Goal: Complete application form: Complete application form

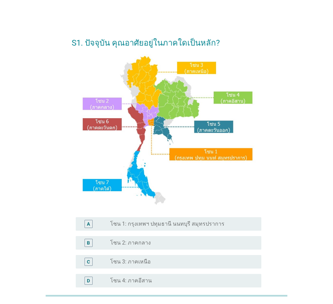
click at [218, 220] on div "radio_button_unchecked โซน 1: กรุงเทพฯ ปทุมธานี นนทบุรี สมุทรปราการ" at bounding box center [183, 224] width 146 height 8
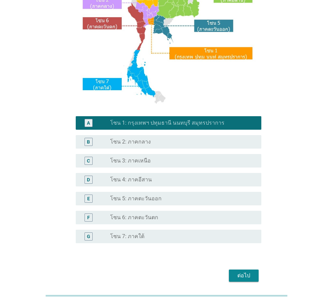
scroll to position [127, 0]
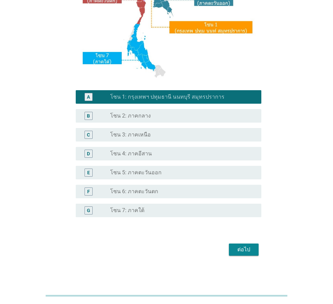
click at [240, 245] on button "ต่อไป" at bounding box center [244, 249] width 30 height 12
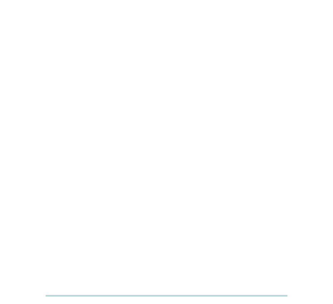
scroll to position [0, 0]
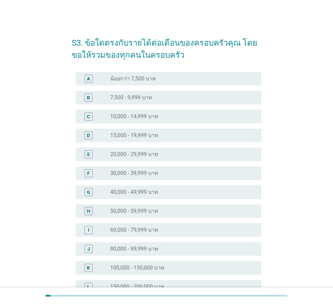
click at [166, 175] on div "radio_button_unchecked 30,000 - 39,999 บาท" at bounding box center [180, 173] width 140 height 7
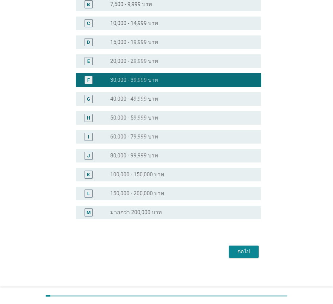
scroll to position [95, 0]
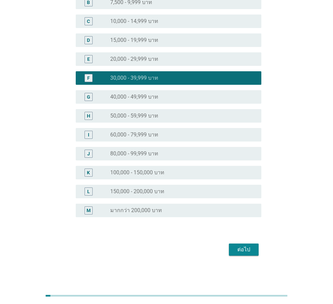
click at [244, 248] on div "ต่อไป" at bounding box center [243, 249] width 19 height 8
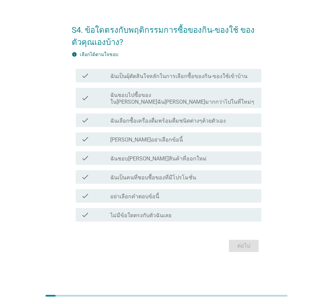
scroll to position [0, 0]
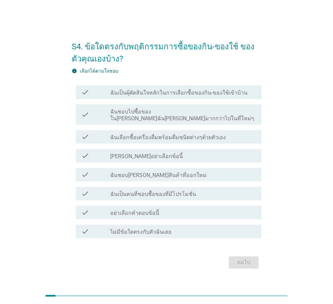
click at [207, 116] on label "ฉันชอบไปซื้อของใน[PERSON_NAME]ฉัน[PERSON_NAME]มากกว่าไปในที่ใหม่ๆ" at bounding box center [183, 115] width 146 height 14
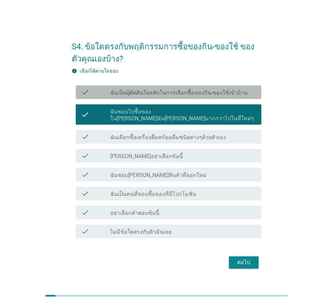
click at [219, 96] on label "ฉันเป็นผุ้ตัดสินใจหลักในการเลือกซื้อของกิน-ของใช้เข้าบ้าน" at bounding box center [178, 92] width 137 height 7
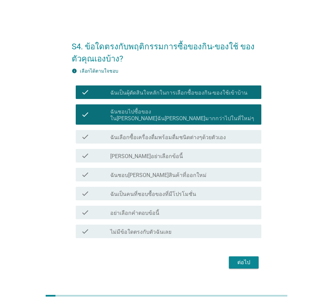
click at [207, 135] on label "ฉันเลือกซื้อเครื่องดื่มพร้อมดื่มชนิดต่างๆด้วยตัวเอง" at bounding box center [167, 137] width 115 height 7
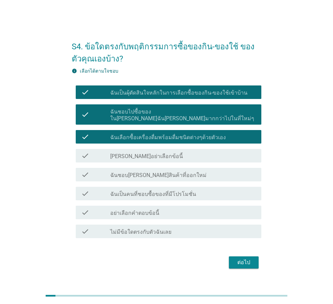
click at [203, 194] on div "check check_box_outline_blank ฉันเป็นคนที่ชอบซื้อของที่มีโปรโมชั่น" at bounding box center [168, 194] width 185 height 14
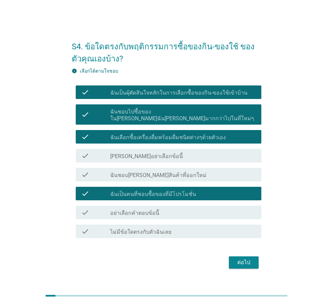
click at [204, 172] on div "check_box_outline_blank ฉันชอบ[PERSON_NAME]สินค้าที่ออกใหม่" at bounding box center [183, 175] width 146 height 8
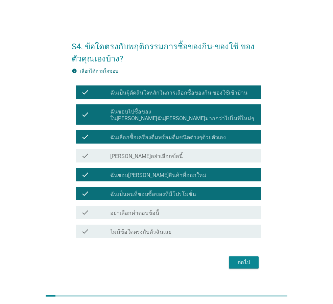
click at [245, 258] on div "ต่อไป" at bounding box center [243, 262] width 19 height 8
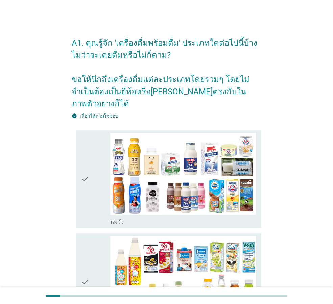
click at [82, 170] on icon "check" at bounding box center [85, 179] width 8 height 92
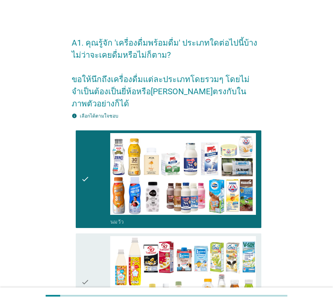
scroll to position [34, 0]
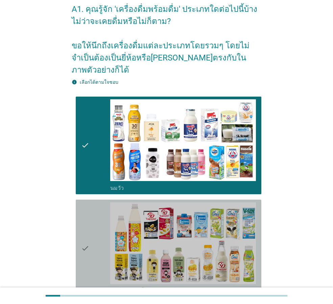
click at [85, 226] on icon "check" at bounding box center [85, 248] width 8 height 92
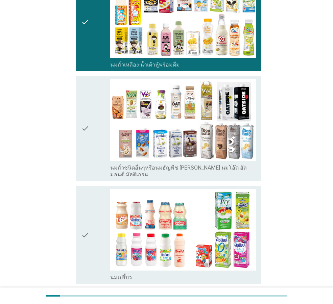
scroll to position [270, 0]
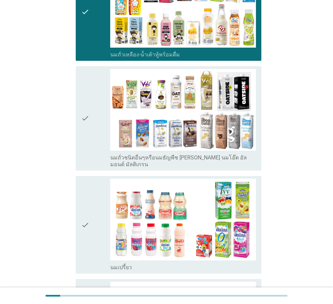
click at [88, 211] on icon "check" at bounding box center [85, 225] width 8 height 92
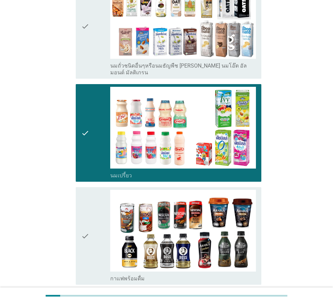
scroll to position [371, 0]
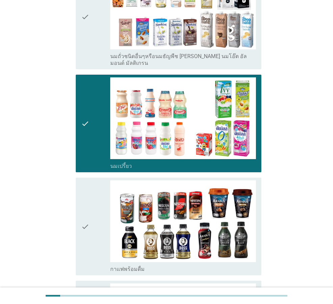
click at [86, 209] on icon "check" at bounding box center [85, 226] width 8 height 92
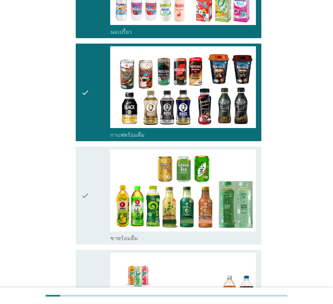
scroll to position [506, 0]
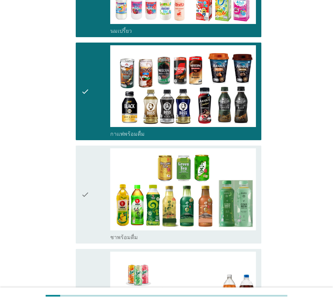
click at [86, 185] on icon "check" at bounding box center [85, 194] width 8 height 92
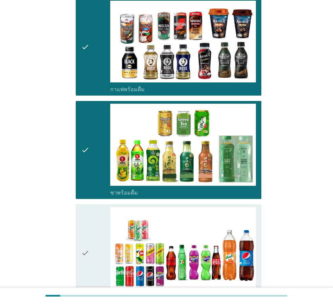
scroll to position [574, 0]
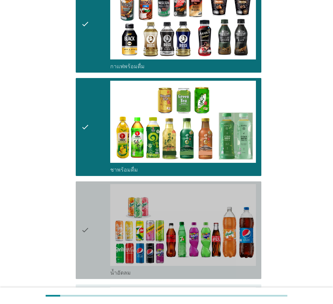
click at [80, 210] on div "check check_box_outline_blank น้ำอัดลม" at bounding box center [168, 230] width 185 height 98
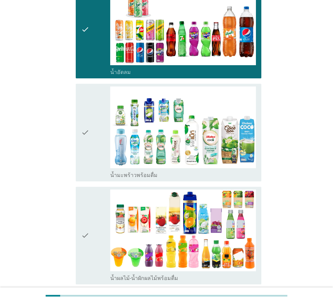
scroll to position [777, 0]
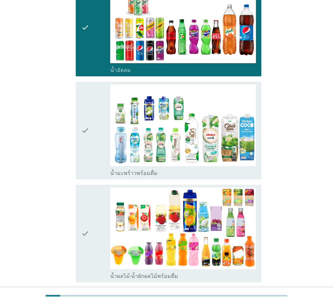
click at [89, 203] on icon "check" at bounding box center [85, 233] width 8 height 92
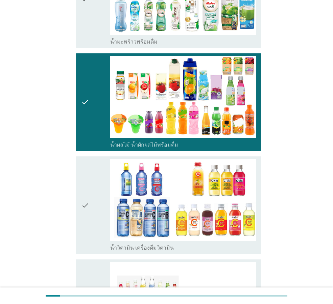
scroll to position [945, 0]
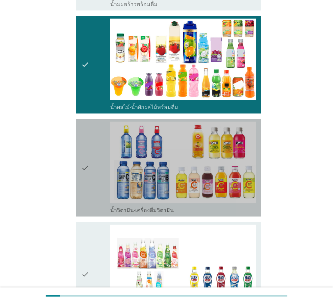
click at [86, 151] on icon "check" at bounding box center [85, 168] width 8 height 92
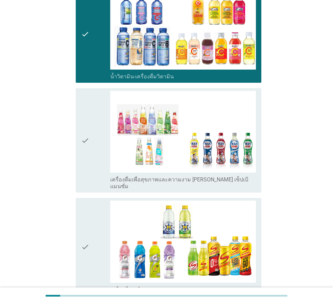
scroll to position [1081, 0]
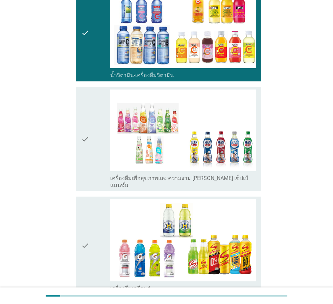
click at [89, 128] on icon "check" at bounding box center [85, 138] width 8 height 99
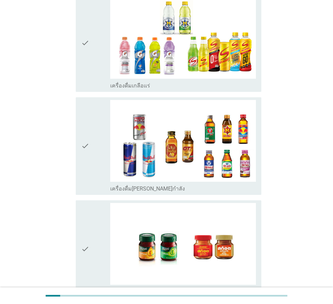
scroll to position [1349, 0]
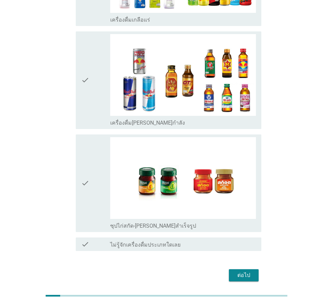
click at [253, 271] on div "ต่อไป" at bounding box center [243, 275] width 19 height 8
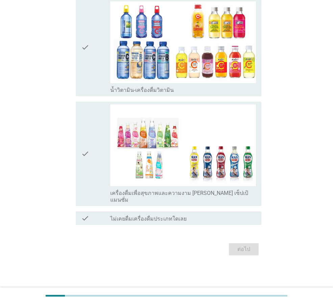
scroll to position [0, 0]
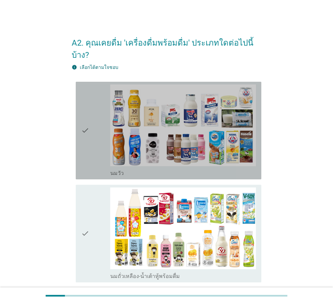
click at [86, 121] on icon "check" at bounding box center [85, 130] width 8 height 92
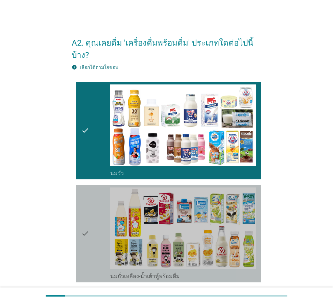
click at [89, 224] on icon "check" at bounding box center [85, 233] width 8 height 92
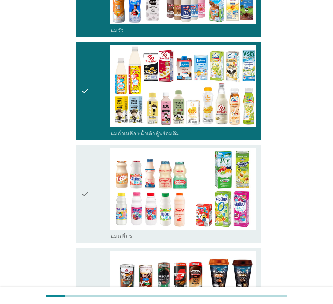
scroll to position [169, 0]
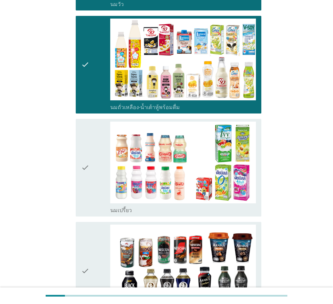
click at [92, 153] on div "check" at bounding box center [95, 168] width 29 height 92
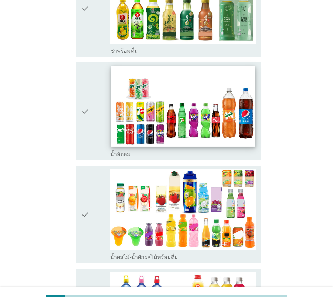
scroll to position [540, 0]
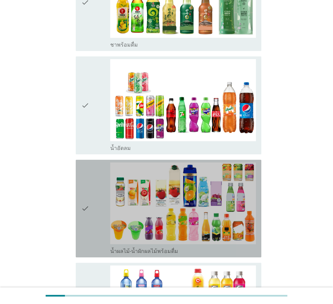
click at [86, 195] on icon "check" at bounding box center [85, 208] width 8 height 92
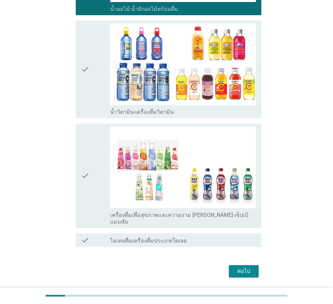
scroll to position [785, 0]
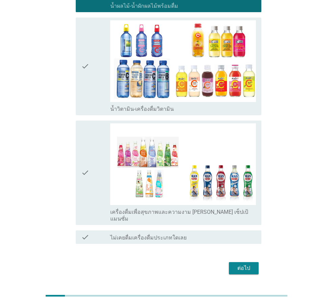
click at [244, 264] on div "ต่อไป" at bounding box center [243, 268] width 19 height 8
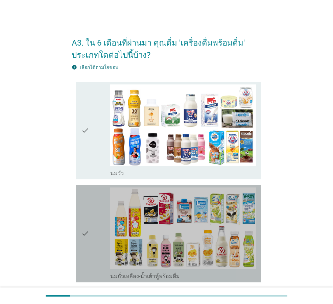
click at [88, 232] on icon "check" at bounding box center [85, 233] width 8 height 92
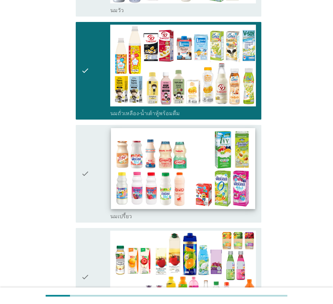
scroll to position [169, 0]
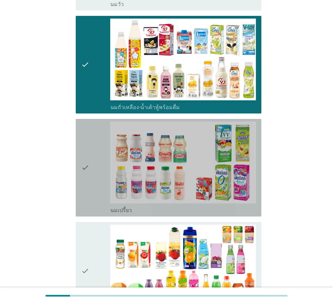
click at [87, 163] on icon "check" at bounding box center [85, 168] width 8 height 92
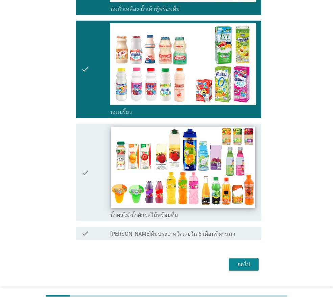
scroll to position [270, 0]
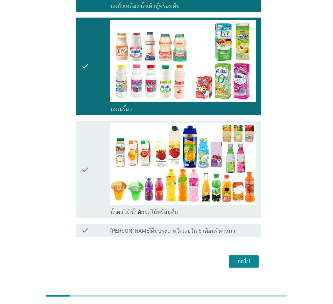
click at [92, 173] on div "check" at bounding box center [95, 169] width 29 height 92
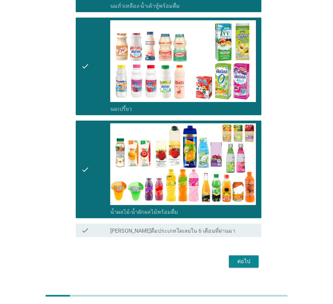
click at [247, 262] on div "ต่อไป" at bounding box center [243, 261] width 19 height 8
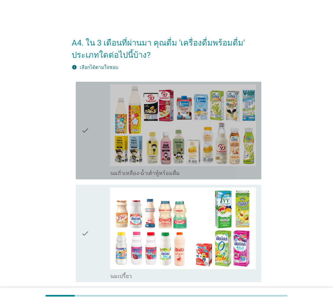
click at [83, 125] on icon "check" at bounding box center [85, 130] width 8 height 92
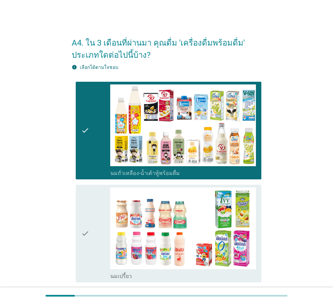
click at [92, 224] on div "check" at bounding box center [95, 233] width 29 height 92
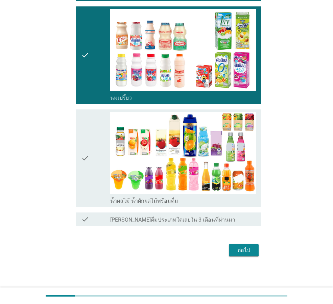
scroll to position [179, 0]
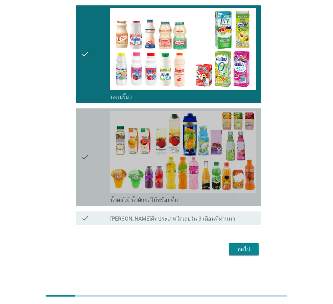
click at [80, 156] on div "check check_box น้ำผลไม้-น้ำผักผลไม้พร้อมดื่ม" at bounding box center [168, 157] width 185 height 98
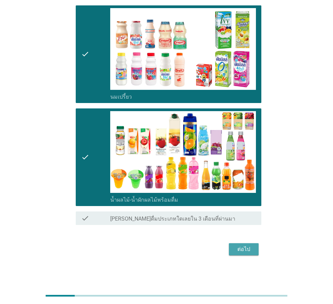
click at [255, 249] on button "ต่อไป" at bounding box center [244, 249] width 30 height 12
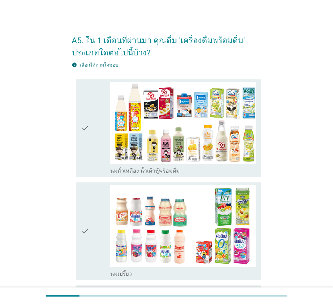
scroll to position [0, 0]
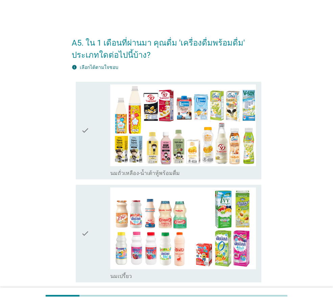
click at [84, 128] on icon "check" at bounding box center [85, 130] width 8 height 92
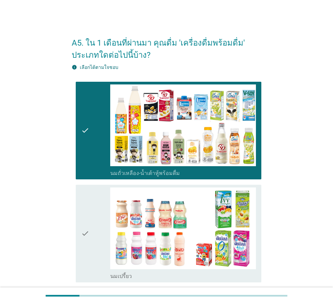
click at [89, 232] on div "check" at bounding box center [95, 233] width 29 height 92
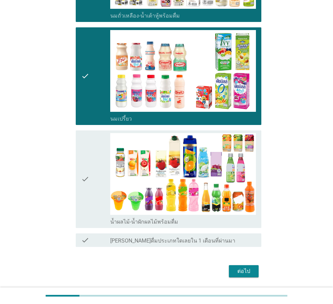
scroll to position [179, 0]
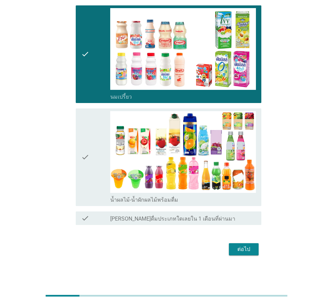
click at [79, 156] on div "check check_box น้ำผลไม้-น้ำผักผลไม้พร้อมดื่ม" at bounding box center [168, 157] width 185 height 98
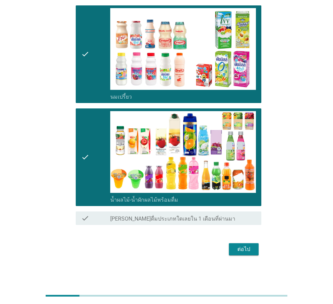
click at [245, 245] on div "ต่อไป" at bounding box center [243, 249] width 19 height 8
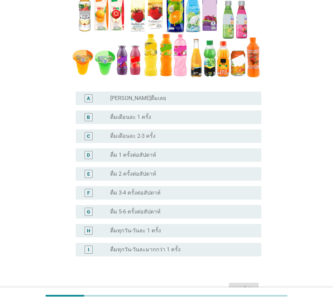
scroll to position [135, 0]
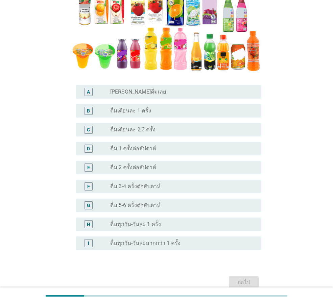
click at [185, 132] on div "radio_button_unchecked ดื่มเดือนละ 2-3 ครั้ง" at bounding box center [180, 129] width 140 height 7
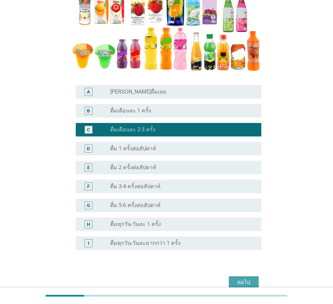
click at [241, 282] on div "ต่อไป" at bounding box center [243, 282] width 19 height 8
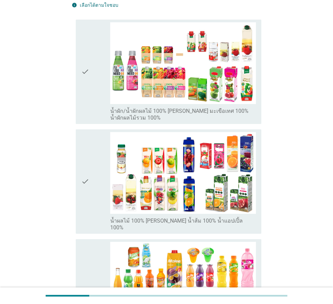
scroll to position [101, 0]
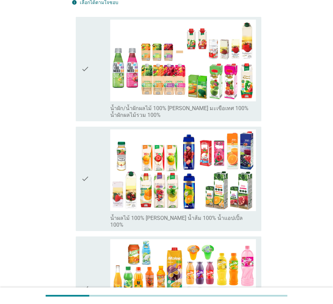
click at [90, 160] on div "check" at bounding box center [95, 178] width 29 height 99
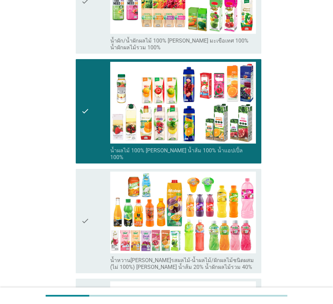
scroll to position [203, 0]
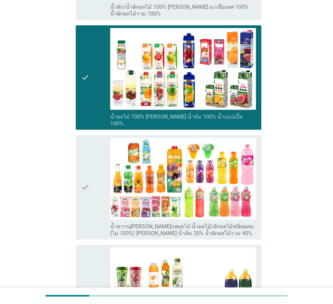
click at [84, 169] on icon "check" at bounding box center [85, 187] width 8 height 99
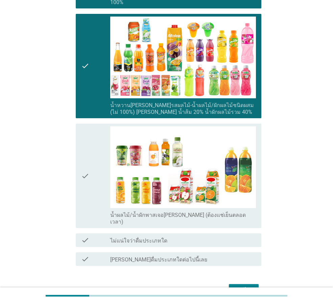
scroll to position [339, 0]
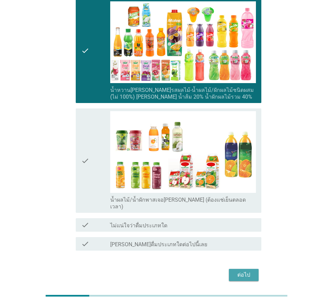
click at [250, 271] on div "ต่อไป" at bounding box center [243, 275] width 19 height 8
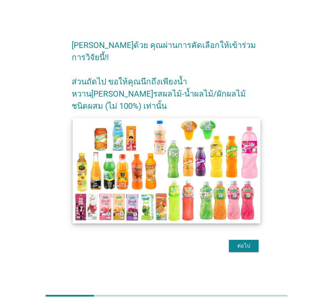
scroll to position [17, 0]
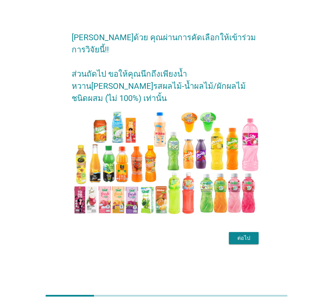
click at [243, 234] on div "ต่อไป" at bounding box center [243, 238] width 19 height 8
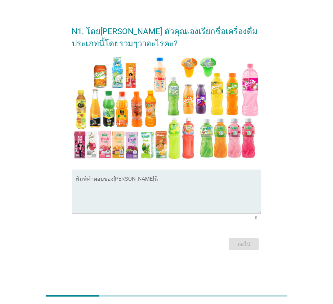
scroll to position [0, 0]
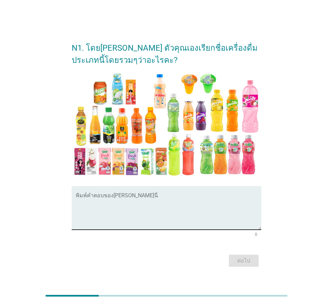
click at [182, 202] on textarea "พิมพ์คำตอบของคุณ ที่นี่" at bounding box center [168, 211] width 185 height 35
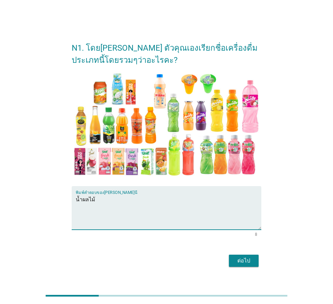
type textarea "น้ำผลไม้"
click at [249, 260] on div "ต่อไป" at bounding box center [243, 261] width 19 height 8
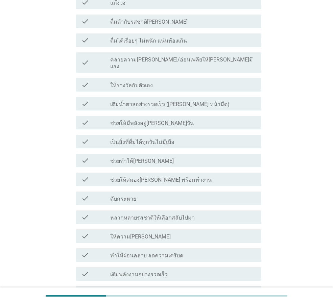
scroll to position [304, 0]
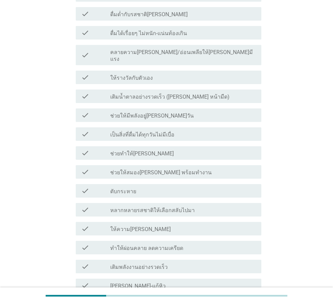
click at [164, 184] on div "check check_box_outline_blank ดับกระหาย" at bounding box center [168, 191] width 185 height 14
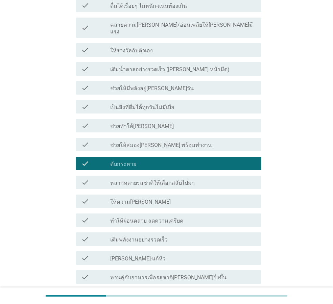
scroll to position [338, 0]
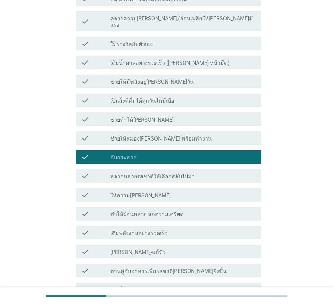
click at [160, 191] on div "check_box_outline_blank ให้ความ[PERSON_NAME]" at bounding box center [183, 195] width 146 height 8
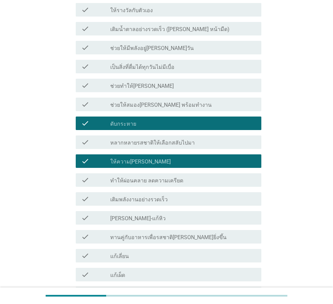
scroll to position [405, 0]
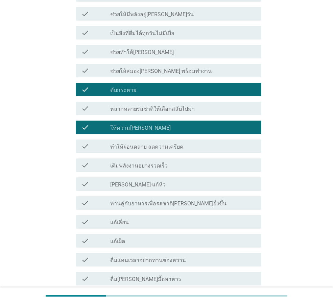
click at [156, 257] on label "ดื่มแทนเวลาอยากทานของหวาน" at bounding box center [148, 260] width 76 height 7
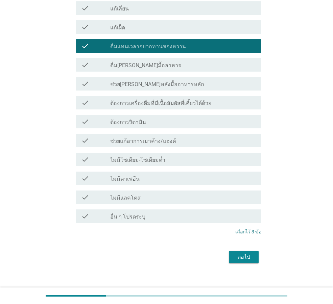
scroll to position [620, 0]
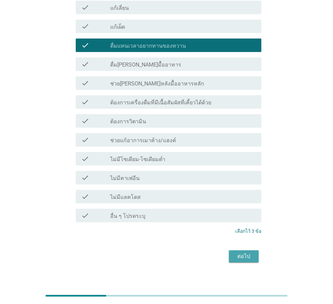
click at [250, 252] on div "ต่อไป" at bounding box center [243, 256] width 19 height 8
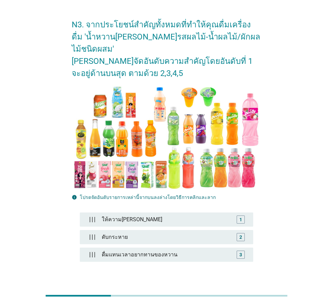
scroll to position [34, 0]
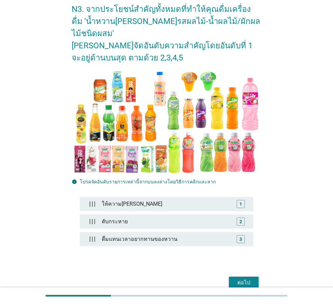
click at [252, 279] on div "ต่อไป" at bounding box center [243, 283] width 19 height 8
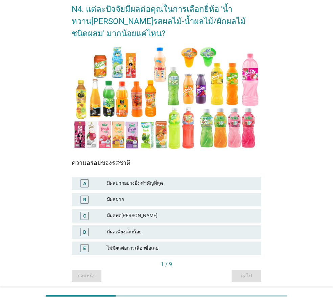
click at [161, 183] on div "มีผลมากอย่างยิ่ง-สำคัญที่สุด" at bounding box center [181, 183] width 149 height 8
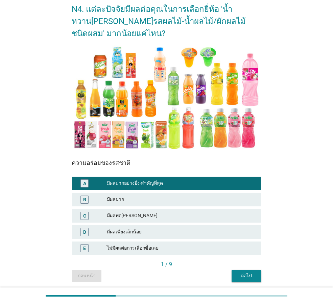
click at [246, 271] on button "ต่อไป" at bounding box center [246, 276] width 30 height 12
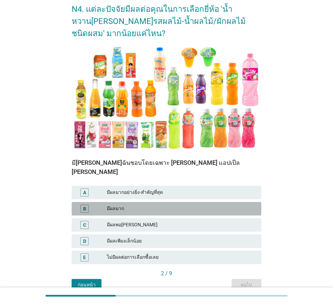
click at [119, 205] on div "มีผลมาก" at bounding box center [181, 209] width 149 height 8
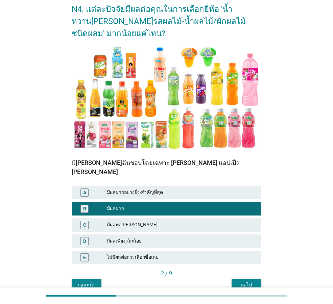
click at [256, 279] on button "ต่อไป" at bounding box center [246, 285] width 30 height 12
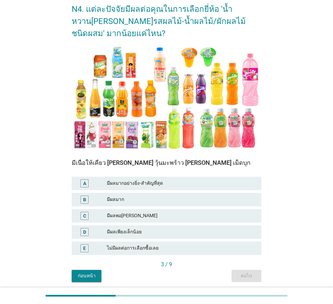
click at [133, 217] on div "มีผลพอ[PERSON_NAME]" at bounding box center [181, 216] width 149 height 8
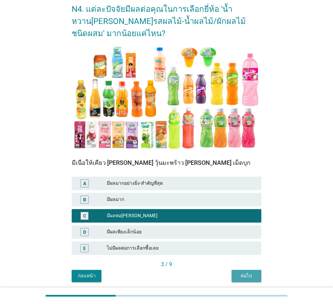
click at [246, 274] on div "ต่อไป" at bounding box center [246, 275] width 19 height 7
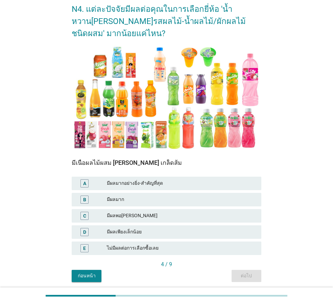
click at [152, 202] on div "มีผลมาก" at bounding box center [181, 200] width 149 height 8
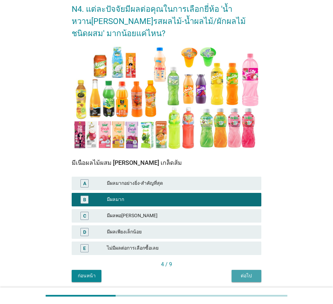
click at [244, 275] on div "ต่อไป" at bounding box center [246, 275] width 19 height 7
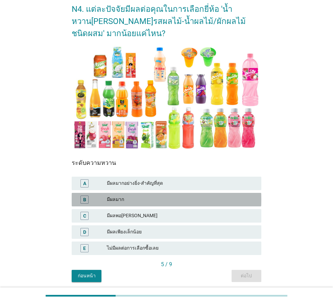
click at [164, 200] on div "มีผลมาก" at bounding box center [181, 200] width 149 height 8
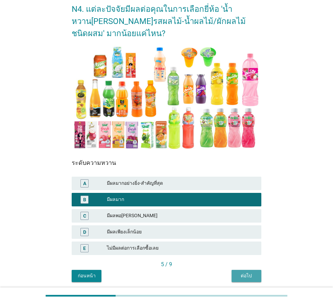
click at [244, 271] on button "ต่อไป" at bounding box center [246, 276] width 30 height 12
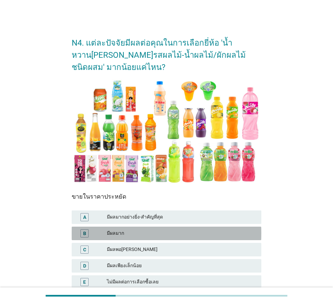
click at [175, 235] on div "มีผลมาก" at bounding box center [181, 233] width 149 height 8
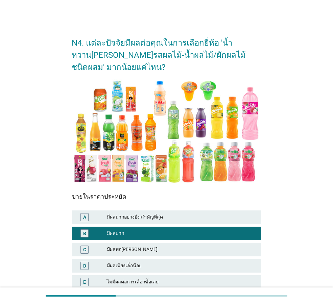
scroll to position [58, 0]
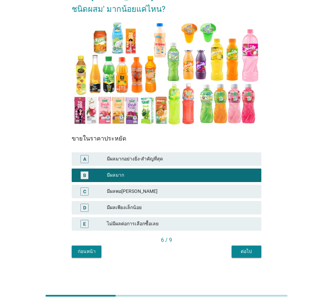
click at [242, 249] on div "ต่อไป" at bounding box center [246, 251] width 19 height 7
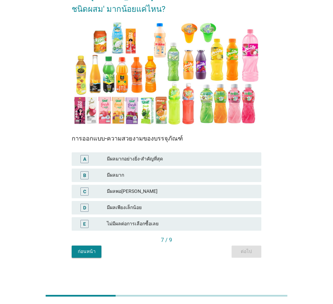
click at [171, 186] on div "C มีผลพอ[PERSON_NAME]" at bounding box center [166, 192] width 189 height 14
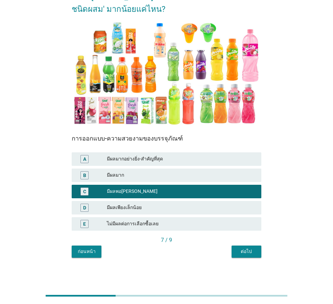
click at [249, 251] on div "ต่อไป" at bounding box center [246, 251] width 19 height 7
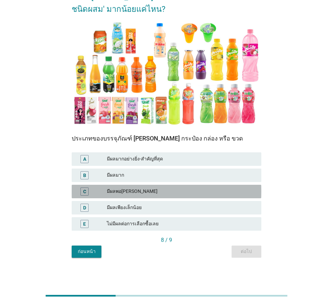
click at [180, 187] on div "มีผลพอ[PERSON_NAME]" at bounding box center [181, 191] width 149 height 8
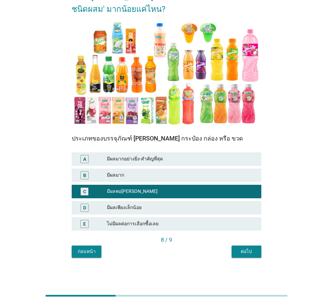
click at [234, 248] on button "ต่อไป" at bounding box center [246, 251] width 30 height 12
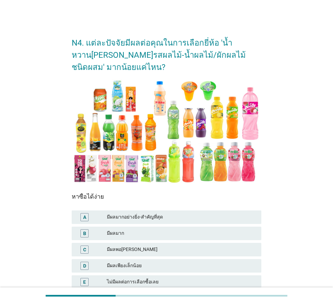
scroll to position [34, 0]
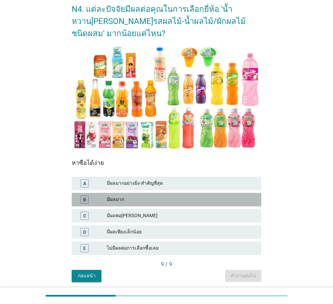
click at [177, 201] on div "มีผลมาก" at bounding box center [181, 200] width 149 height 8
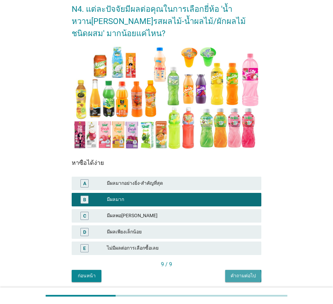
click at [245, 277] on div "คำถามต่อไป" at bounding box center [242, 275] width 25 height 7
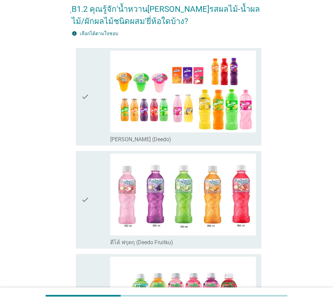
scroll to position [0, 0]
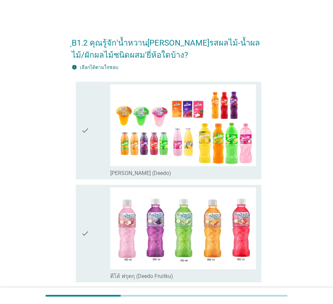
click at [79, 128] on div "check check_box_outline_blank [PERSON_NAME] (Deedo)" at bounding box center [168, 131] width 185 height 98
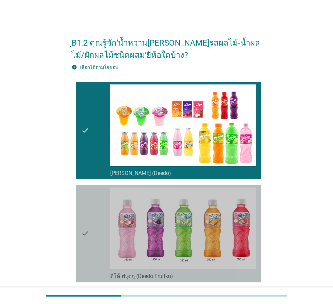
click at [90, 235] on div "check" at bounding box center [95, 233] width 29 height 92
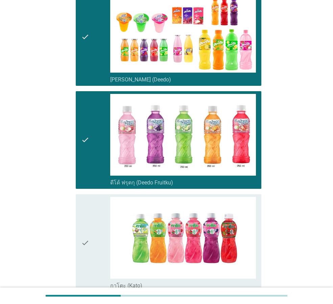
scroll to position [135, 0]
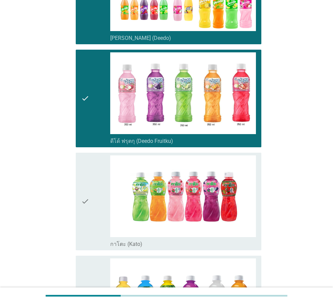
click at [93, 200] on div "check" at bounding box center [95, 201] width 29 height 92
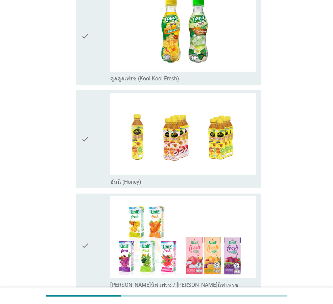
scroll to position [574, 0]
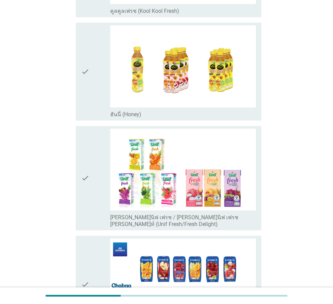
drag, startPoint x: 93, startPoint y: 175, endPoint x: 93, endPoint y: 185, distance: 10.5
click at [93, 175] on div "check" at bounding box center [95, 178] width 29 height 99
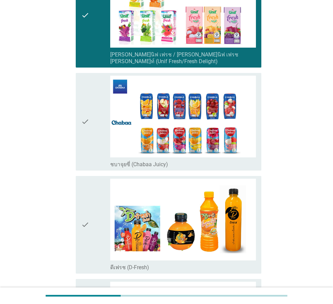
scroll to position [743, 0]
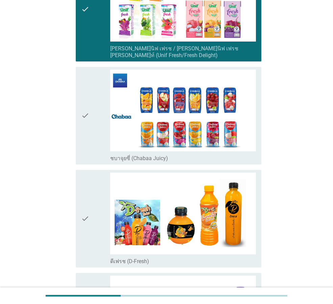
click at [87, 211] on icon "check" at bounding box center [85, 219] width 8 height 92
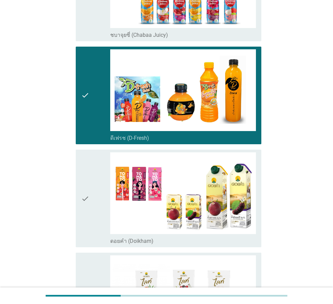
scroll to position [878, 0]
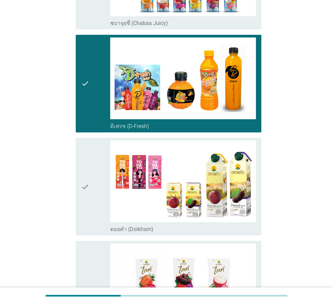
click at [89, 178] on icon "check" at bounding box center [85, 186] width 8 height 92
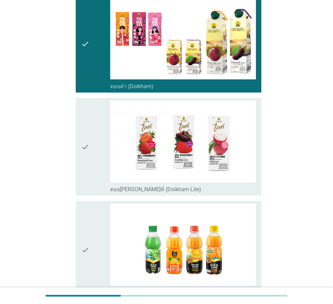
scroll to position [1047, 0]
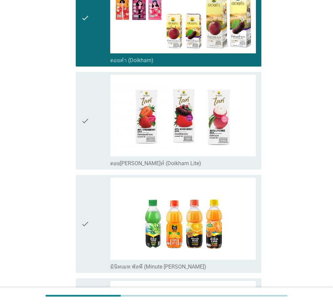
click at [84, 216] on icon "check" at bounding box center [85, 224] width 8 height 92
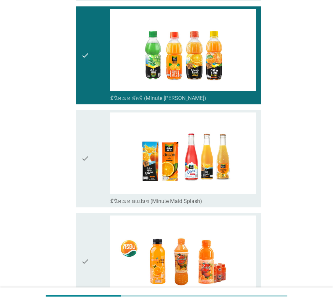
scroll to position [1216, 0]
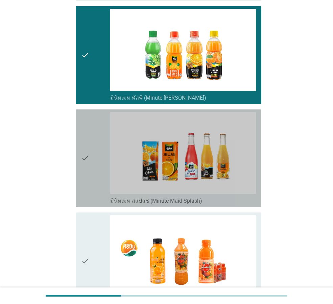
click at [87, 158] on icon "check" at bounding box center [85, 158] width 8 height 92
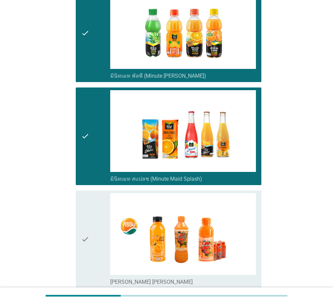
scroll to position [1249, 0]
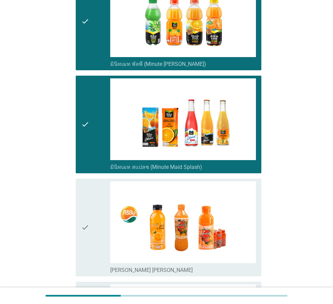
click at [90, 215] on div "check" at bounding box center [95, 227] width 29 height 92
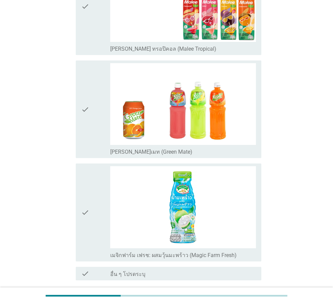
scroll to position [1688, 0]
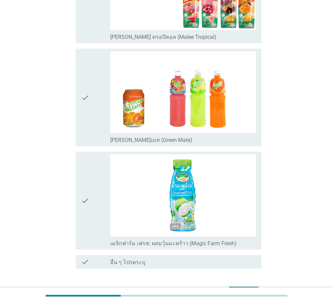
click at [92, 193] on div "check" at bounding box center [95, 200] width 29 height 92
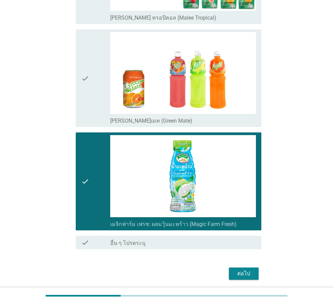
scroll to position [1725, 0]
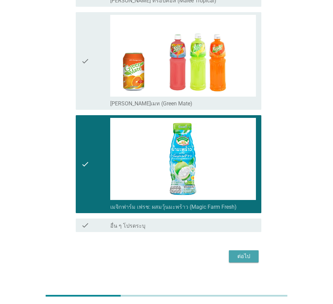
click at [240, 252] on div "ต่อไป" at bounding box center [243, 256] width 19 height 8
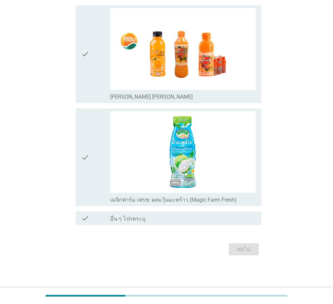
scroll to position [0, 0]
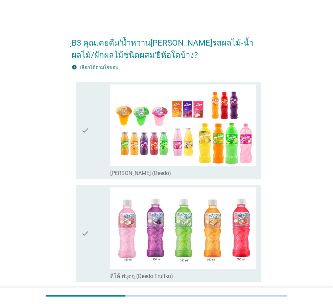
click at [83, 130] on icon "check" at bounding box center [85, 130] width 8 height 92
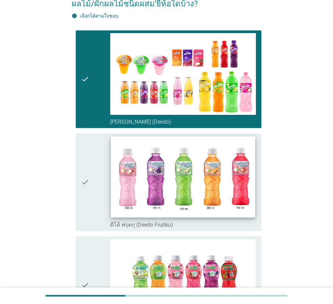
scroll to position [101, 0]
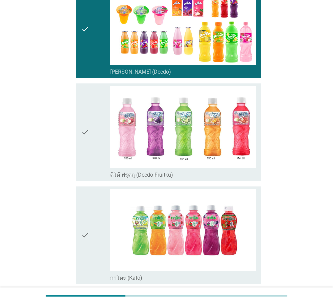
click at [85, 235] on icon "check" at bounding box center [85, 235] width 8 height 92
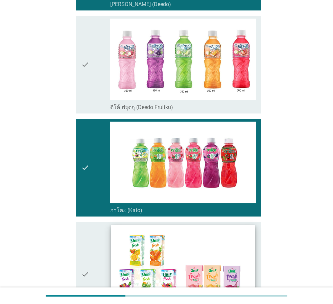
scroll to position [236, 0]
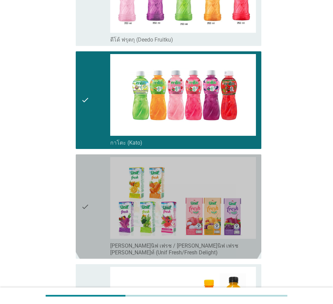
click at [85, 207] on icon "check" at bounding box center [85, 206] width 8 height 99
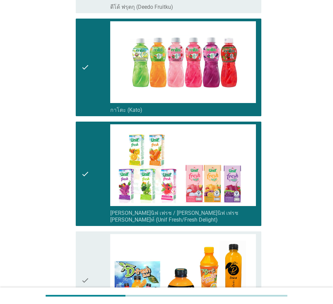
scroll to position [304, 0]
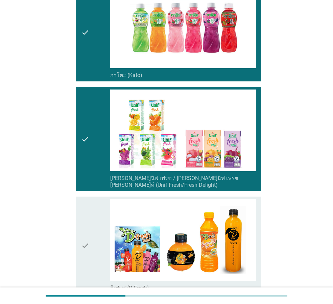
click at [83, 236] on icon "check" at bounding box center [85, 245] width 8 height 92
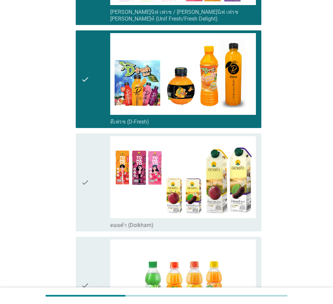
scroll to position [473, 0]
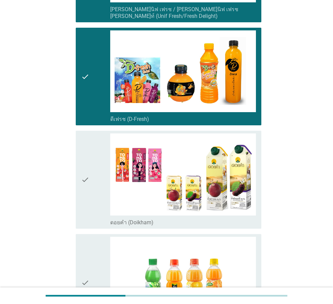
click at [87, 171] on icon "check" at bounding box center [85, 179] width 8 height 92
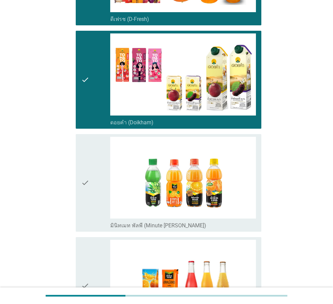
scroll to position [574, 0]
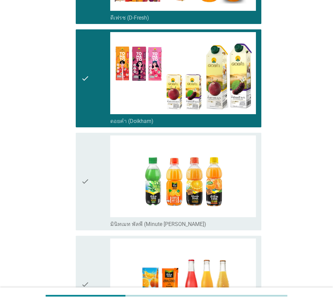
click at [90, 180] on div "check" at bounding box center [95, 181] width 29 height 92
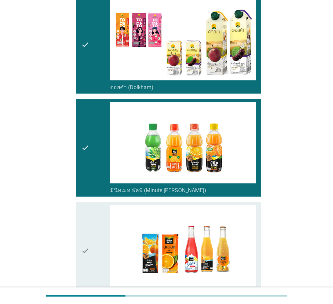
scroll to position [642, 0]
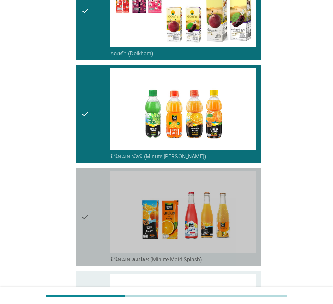
click at [92, 211] on div "check" at bounding box center [95, 217] width 29 height 92
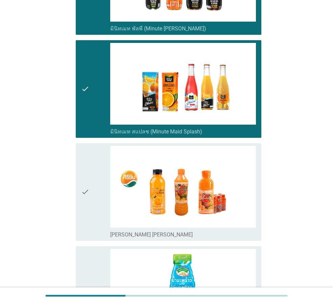
scroll to position [777, 0]
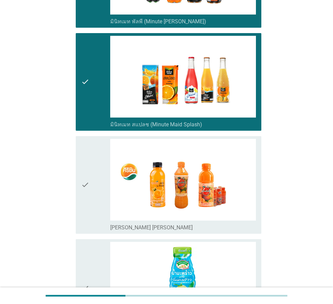
click at [92, 176] on div "check" at bounding box center [95, 185] width 29 height 92
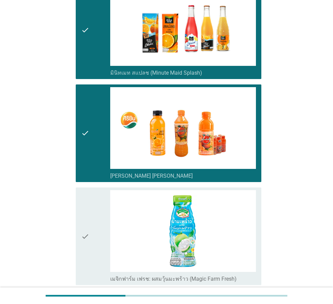
scroll to position [878, 0]
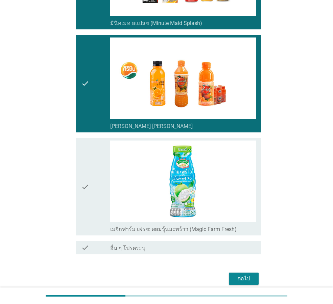
click at [91, 190] on div "check" at bounding box center [95, 186] width 29 height 92
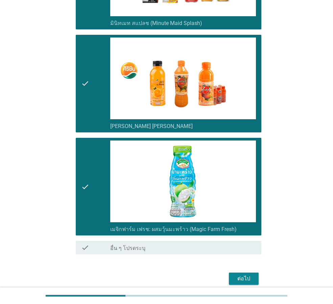
scroll to position [901, 0]
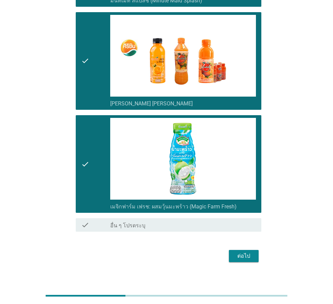
click at [250, 252] on div "ต่อไป" at bounding box center [243, 256] width 19 height 8
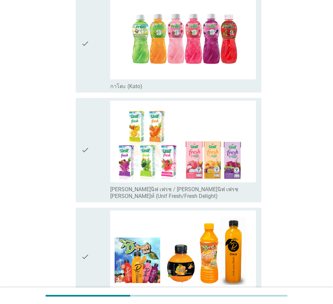
scroll to position [203, 0]
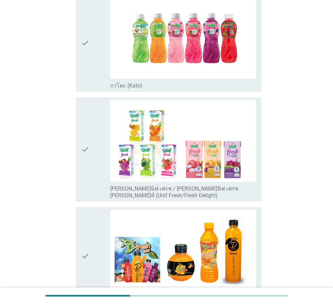
click at [87, 138] on icon "check" at bounding box center [85, 149] width 8 height 99
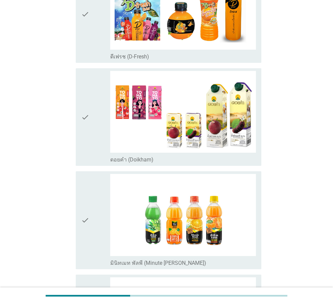
scroll to position [473, 0]
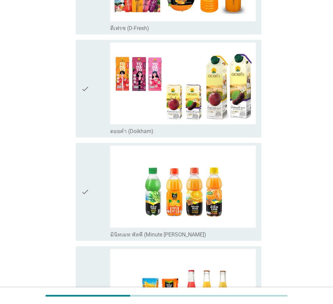
click at [87, 75] on icon "check" at bounding box center [85, 89] width 8 height 92
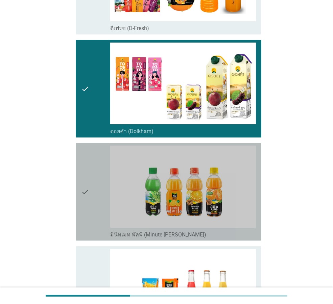
click at [85, 169] on icon "check" at bounding box center [85, 192] width 8 height 92
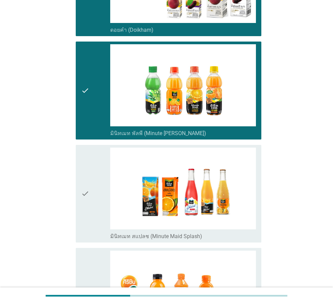
click at [95, 170] on div "check" at bounding box center [95, 194] width 29 height 92
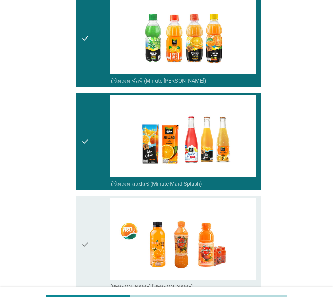
scroll to position [675, 0]
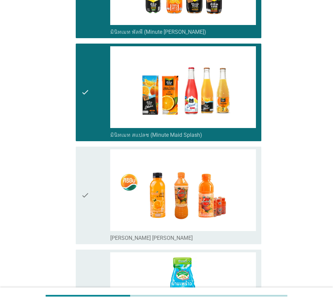
click at [90, 175] on div "check" at bounding box center [95, 195] width 29 height 92
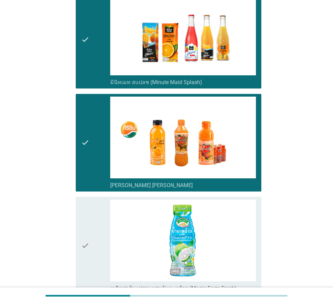
scroll to position [798, 0]
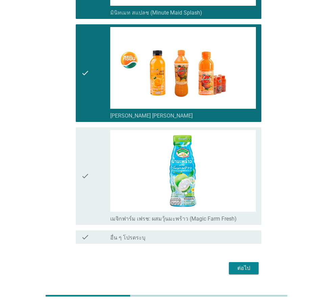
click at [250, 264] on div "ต่อไป" at bounding box center [243, 268] width 19 height 8
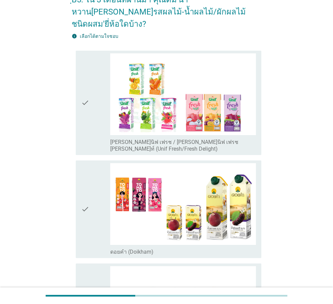
scroll to position [0, 0]
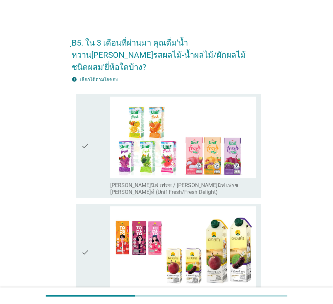
click at [83, 126] on icon "check" at bounding box center [85, 146] width 8 height 99
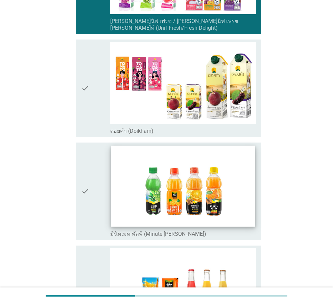
scroll to position [203, 0]
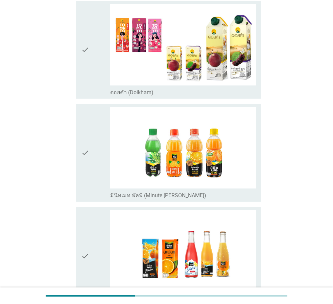
click at [89, 244] on icon "check" at bounding box center [85, 256] width 8 height 92
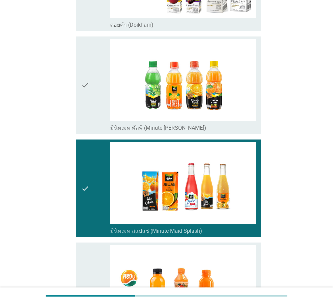
scroll to position [385, 0]
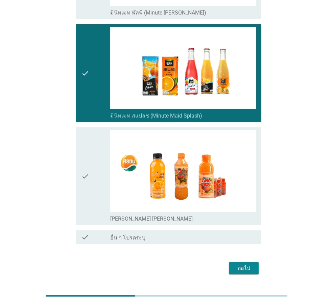
click at [248, 264] on div "ต่อไป" at bounding box center [243, 268] width 19 height 8
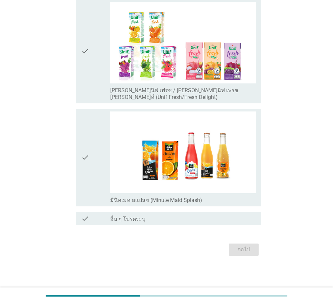
scroll to position [0, 0]
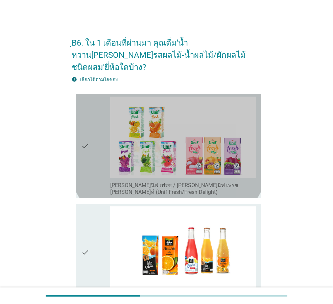
click at [92, 138] on div "check" at bounding box center [95, 146] width 29 height 99
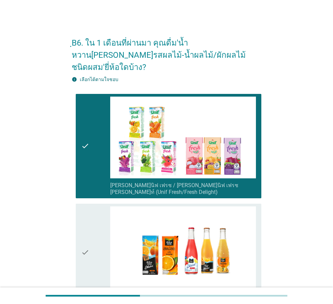
click at [87, 227] on icon "check" at bounding box center [85, 252] width 8 height 92
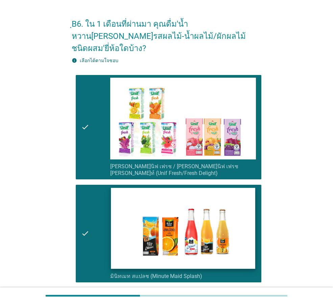
scroll to position [76, 0]
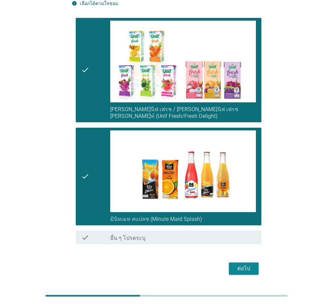
click at [243, 264] on div "ต่อไป" at bounding box center [243, 268] width 19 height 8
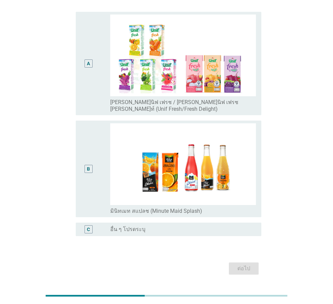
scroll to position [5, 0]
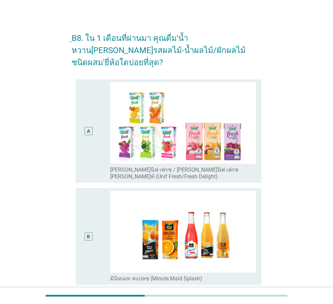
click at [89, 124] on div "A" at bounding box center [88, 131] width 15 height 98
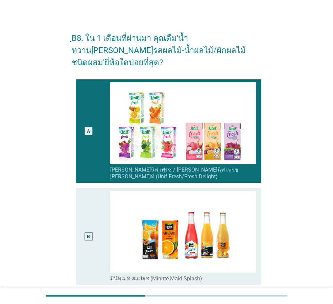
click at [89, 233] on div "B" at bounding box center [88, 236] width 3 height 7
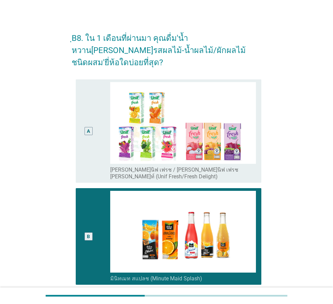
click at [87, 109] on div "A" at bounding box center [88, 131] width 15 height 98
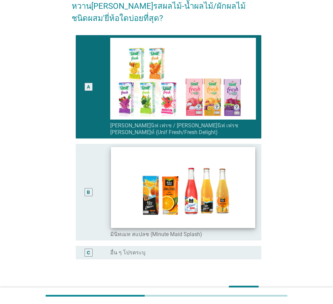
scroll to position [72, 0]
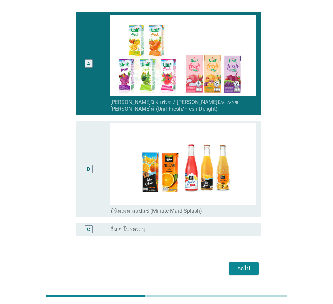
click at [248, 264] on div "ต่อไป" at bounding box center [243, 268] width 19 height 8
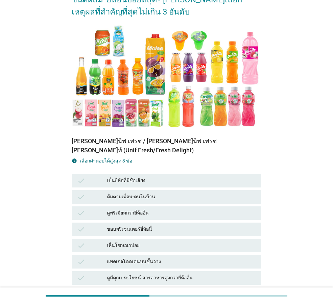
scroll to position [101, 0]
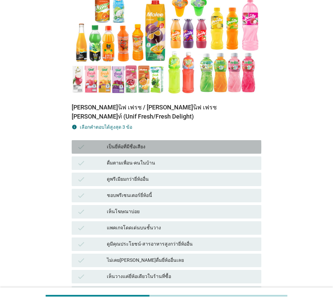
click at [144, 143] on div "เป็นยี่ห้อที่มีชื่อเสียง" at bounding box center [181, 147] width 149 height 8
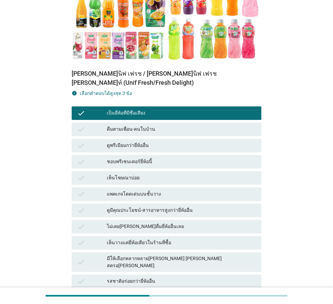
scroll to position [169, 0]
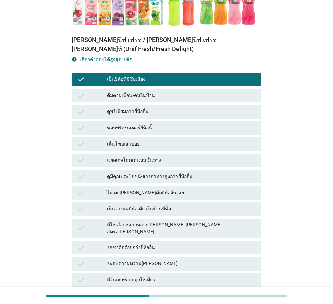
click at [163, 173] on div "ดูมีคุณประโยชน์-สารอาหารสูงกว่ายี่ห้ออื่น" at bounding box center [181, 177] width 149 height 8
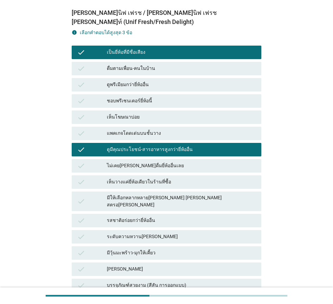
scroll to position [236, 0]
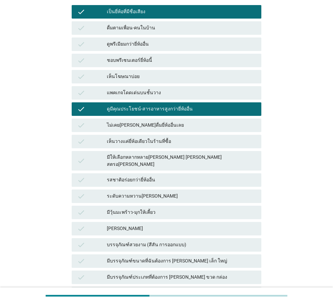
click at [158, 176] on div "รสชาติอร่อยกว่ายี่ห้ออื่น" at bounding box center [181, 180] width 149 height 8
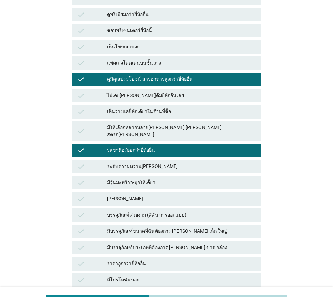
scroll to position [270, 0]
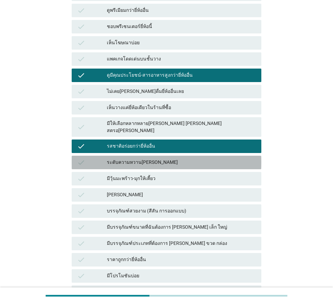
click at [156, 158] on div "ระดับความหวาน[PERSON_NAME]" at bounding box center [181, 162] width 149 height 8
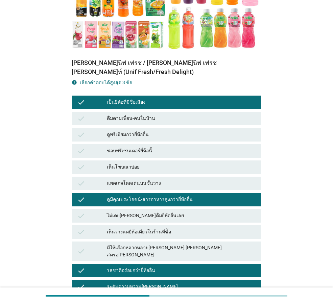
scroll to position [134, 0]
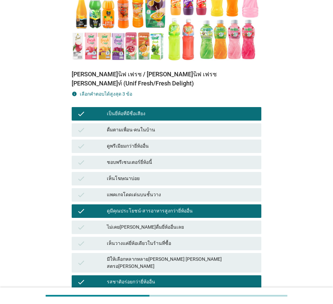
click at [131, 294] on div "ระดับความหวาน[PERSON_NAME]" at bounding box center [181, 298] width 149 height 8
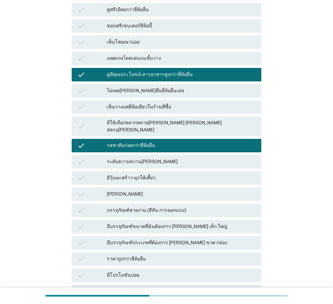
scroll to position [337, 0]
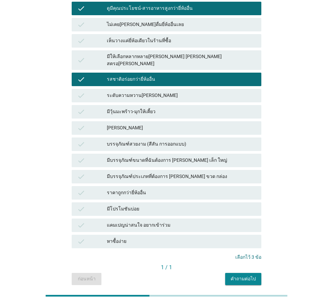
click at [244, 275] on div "คำถามต่อไป" at bounding box center [242, 278] width 25 height 7
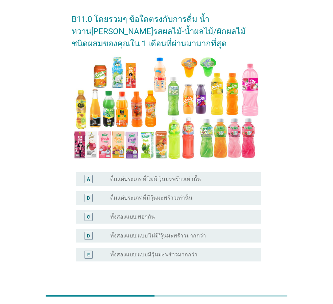
scroll to position [34, 0]
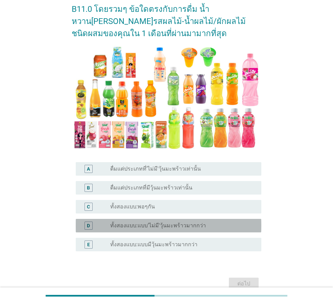
click at [204, 230] on div "D radio_button_unchecked ทั้งสองแบบ:แบบ'ไม่มี'วุ้นมะพร้าวมากกว่า" at bounding box center [168, 226] width 185 height 14
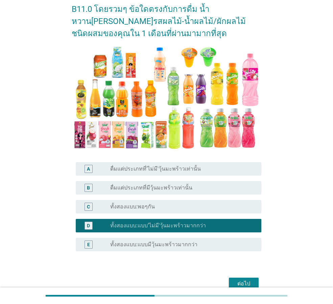
click at [241, 280] on div "ต่อไป" at bounding box center [243, 284] width 19 height 8
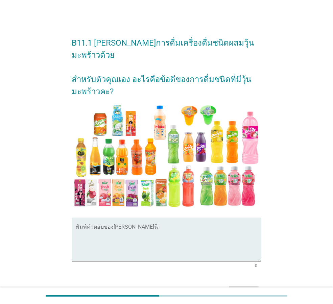
click at [201, 226] on textarea "พิมพ์คำตอบของคุณ ที่นี่" at bounding box center [168, 243] width 185 height 35
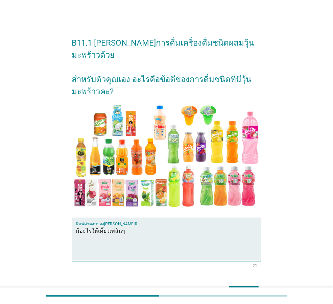
type textarea "มีอะไรให้เคี้ยวเพลินๆ"
click at [248, 288] on div "ต่อไป" at bounding box center [243, 292] width 19 height 8
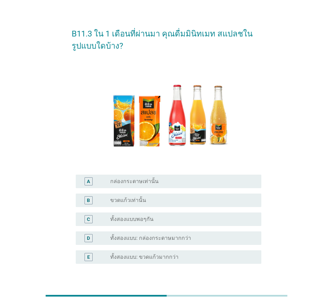
scroll to position [34, 0]
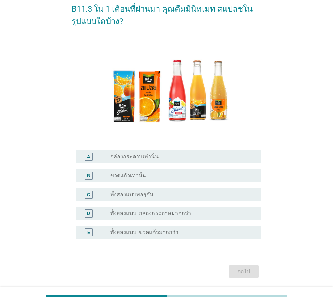
click at [134, 175] on label "ขวดแก้วเท่านั้น" at bounding box center [128, 175] width 36 height 7
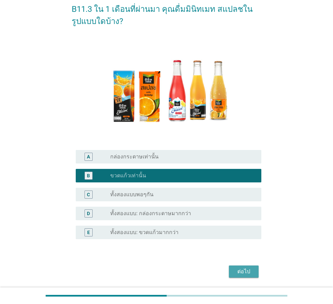
click at [238, 274] on div "ต่อไป" at bounding box center [243, 271] width 19 height 8
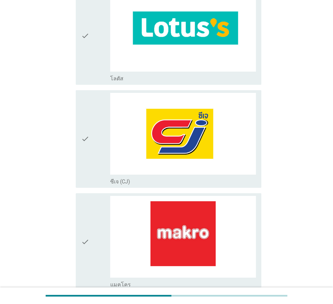
scroll to position [709, 0]
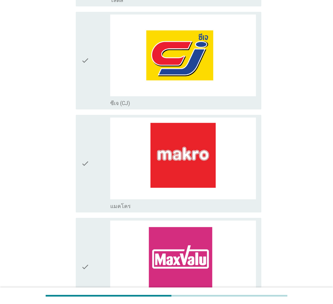
click at [80, 62] on div "check check_box_outline_blank ซีเจ (CJ)" at bounding box center [168, 61] width 185 height 98
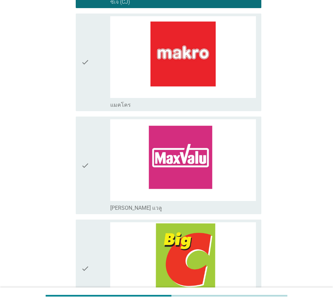
scroll to position [878, 0]
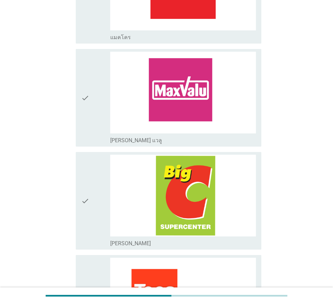
click at [88, 201] on icon "check" at bounding box center [85, 201] width 8 height 92
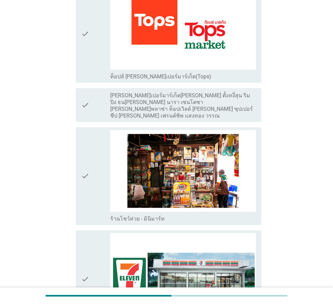
scroll to position [1283, 0]
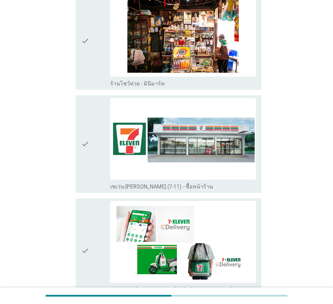
click at [81, 135] on icon "check" at bounding box center [85, 144] width 8 height 92
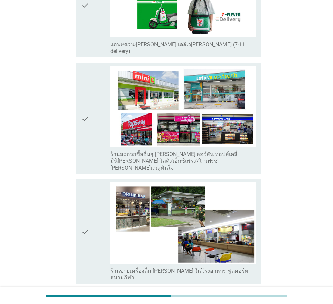
scroll to position [1519, 0]
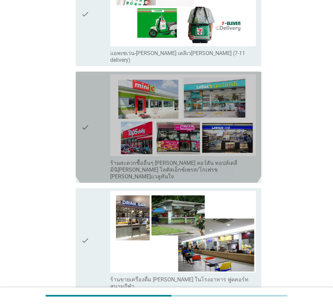
click at [85, 107] on icon "check" at bounding box center [85, 127] width 8 height 106
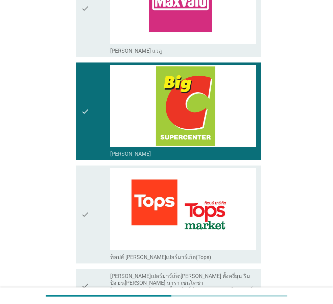
scroll to position [967, 0]
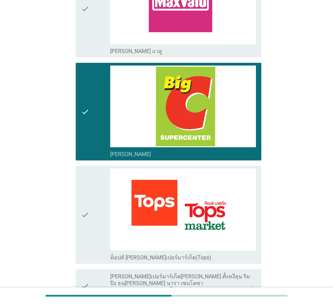
click at [85, 106] on icon "check" at bounding box center [85, 112] width 8 height 92
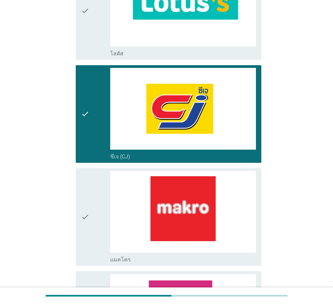
scroll to position [562, 0]
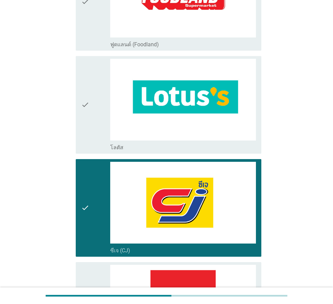
click at [88, 206] on icon "check" at bounding box center [85, 208] width 8 height 92
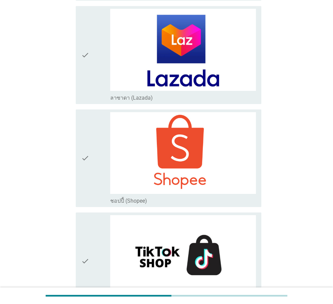
scroll to position [1879, 0]
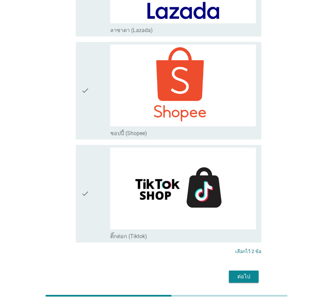
click at [245, 272] on div "ต่อไป" at bounding box center [243, 276] width 19 height 8
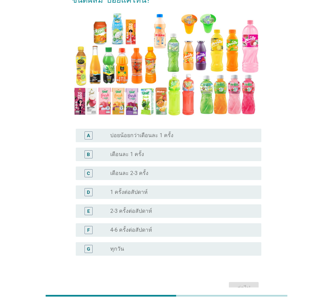
scroll to position [68, 0]
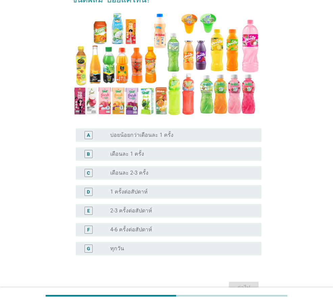
click at [137, 170] on label "เดือนละ 2-3 ครั้ง" at bounding box center [129, 173] width 38 height 7
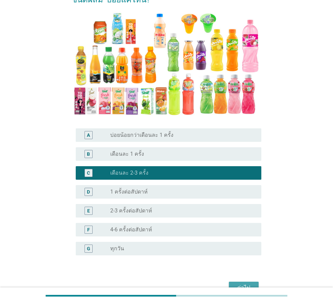
click at [251, 284] on div "ต่อไป" at bounding box center [243, 288] width 19 height 8
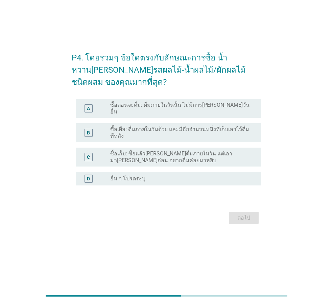
scroll to position [0, 0]
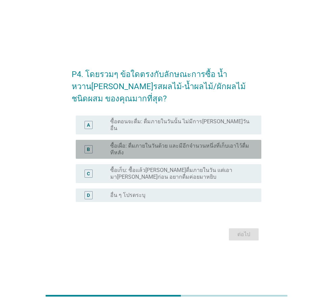
click at [178, 150] on label "ซื้อเผื่อ: ดื่มภายในวันด้วย และมีอีกจำนวนหนึ่งที่เก็บเอาไว้ดื่มทีหลัง" at bounding box center [180, 149] width 140 height 14
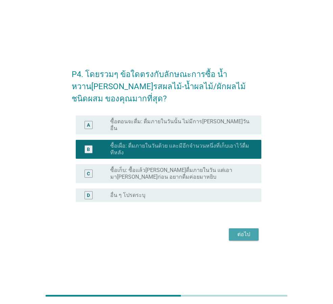
click at [240, 234] on div "ต่อไป" at bounding box center [243, 234] width 19 height 8
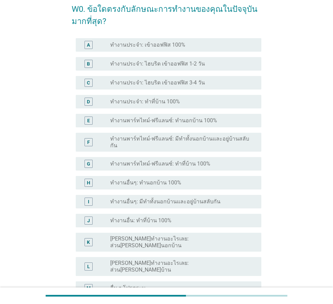
scroll to position [68, 0]
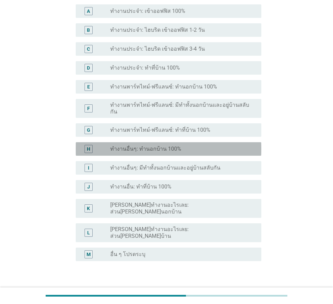
click at [184, 146] on div "radio_button_unchecked ทำงานอื่นๆ: ทำนอกบ้าน 100%" at bounding box center [180, 149] width 140 height 7
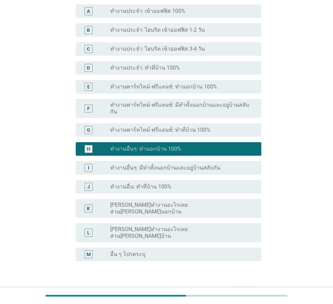
click at [249, 289] on div "ต่อไป" at bounding box center [243, 293] width 19 height 8
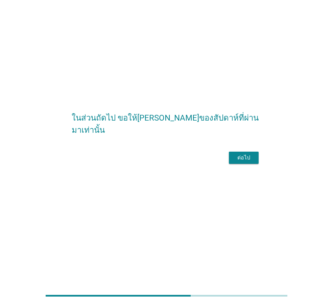
scroll to position [0, 0]
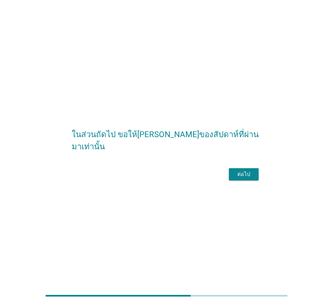
click at [246, 178] on div "ต่อไป" at bounding box center [243, 174] width 19 height 8
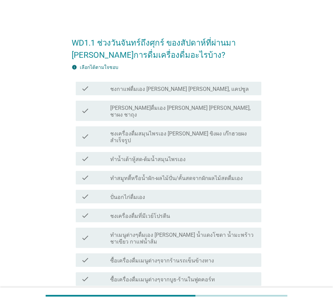
click at [192, 93] on div "check check_box_outline_blank ชงกาแฟดื่มเอง [PERSON_NAME] [PERSON_NAME], แคปซูล" at bounding box center [168, 89] width 185 height 14
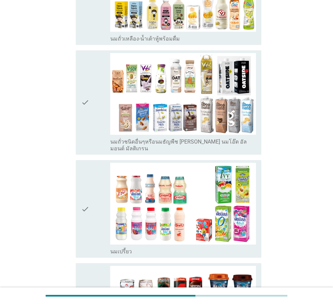
scroll to position [540, 0]
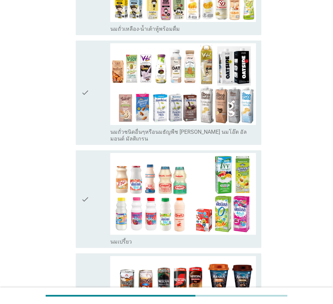
click at [86, 153] on icon "check" at bounding box center [85, 199] width 8 height 92
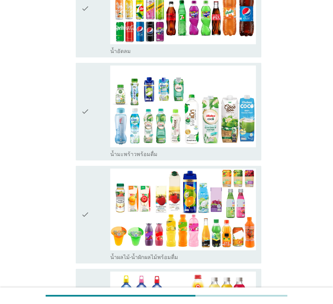
scroll to position [1081, 0]
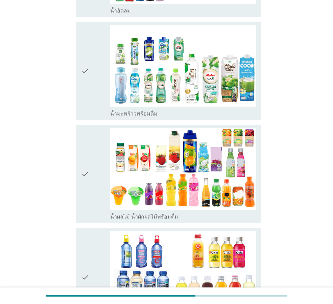
click at [84, 132] on icon "check" at bounding box center [85, 174] width 8 height 92
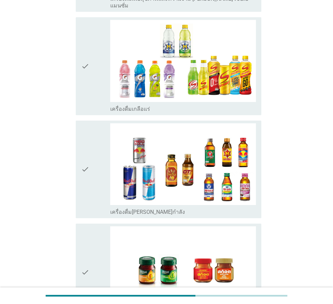
scroll to position [1572, 0]
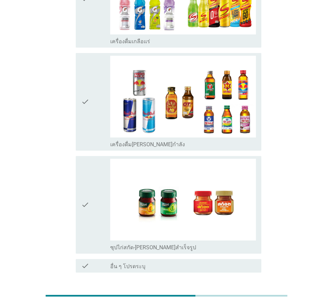
click at [234, 293] on div "ต่อไป" at bounding box center [243, 297] width 19 height 8
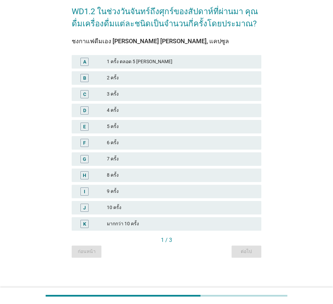
scroll to position [0, 0]
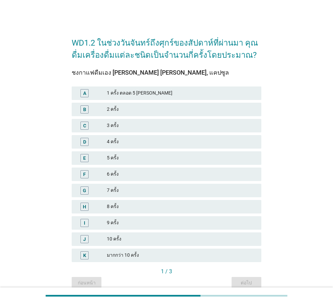
click at [181, 91] on div "1 ครั้ง ตลอด 5 [PERSON_NAME]" at bounding box center [181, 93] width 149 height 8
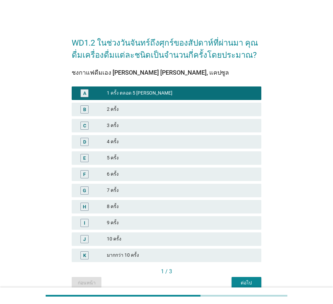
scroll to position [31, 0]
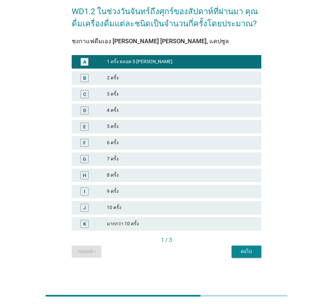
click at [245, 250] on div "ต่อไป" at bounding box center [246, 251] width 19 height 7
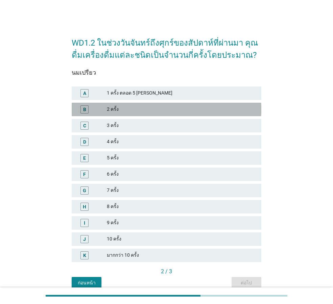
click at [147, 112] on div "2 ครั้ง" at bounding box center [181, 109] width 149 height 8
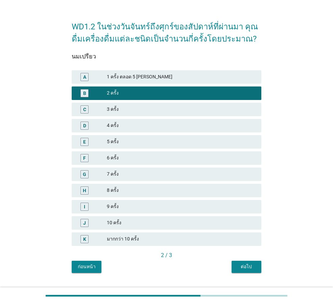
scroll to position [31, 0]
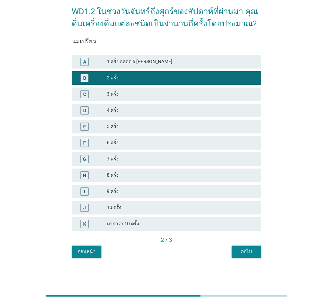
click at [253, 250] on div "ต่อไป" at bounding box center [246, 251] width 19 height 7
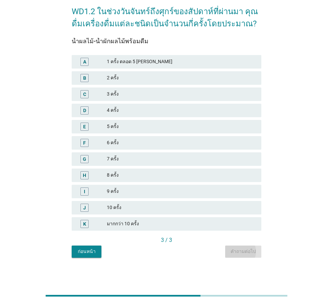
scroll to position [0, 0]
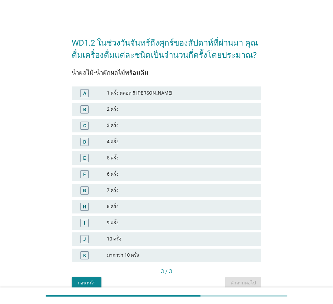
click at [156, 95] on div "1 ครั้ง ตลอด 5 [PERSON_NAME]" at bounding box center [181, 93] width 149 height 8
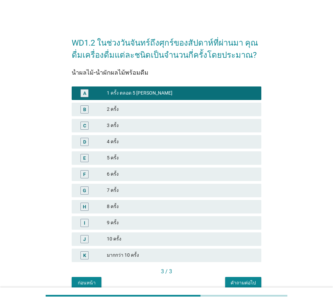
scroll to position [31, 0]
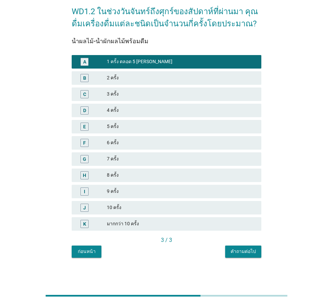
click at [248, 249] on div "คำถามต่อไป" at bounding box center [242, 251] width 25 height 7
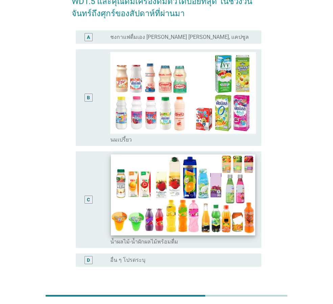
scroll to position [0, 0]
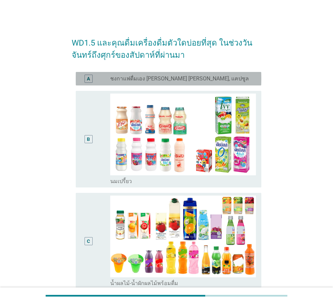
click at [147, 79] on label "ชงกาแฟดื่มเอง [PERSON_NAME] [PERSON_NAME], แคปซูล" at bounding box center [179, 78] width 138 height 7
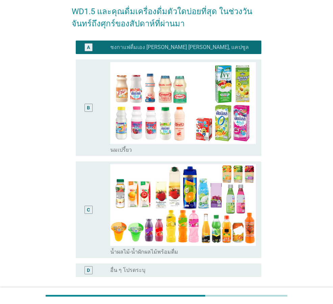
scroll to position [91, 0]
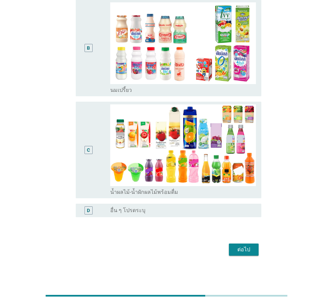
click at [246, 250] on div "ต่อไป" at bounding box center [243, 249] width 19 height 8
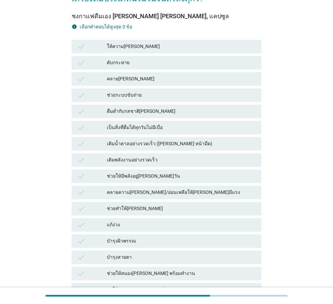
scroll to position [68, 0]
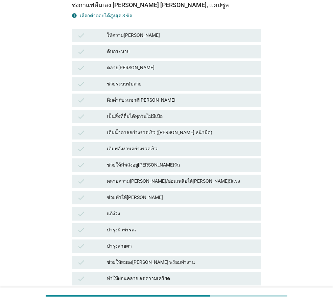
click at [168, 214] on div "แก้ง่วง" at bounding box center [181, 214] width 149 height 8
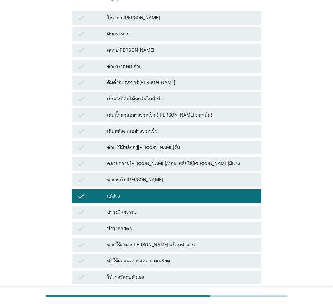
scroll to position [101, 0]
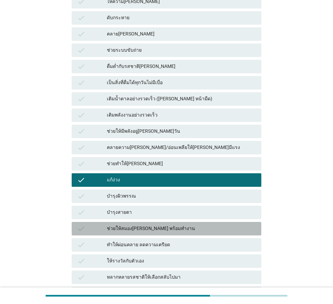
click at [176, 230] on div "ช่วยให้สมอง[PERSON_NAME] พร้อมทำงาน" at bounding box center [181, 229] width 149 height 8
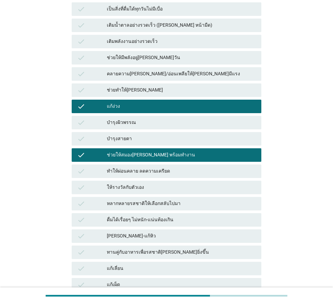
scroll to position [169, 0]
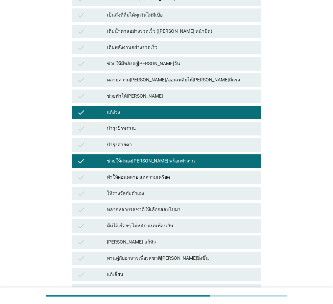
click at [165, 63] on div "ช่วยให้มีพลังอยู่[PERSON_NAME]วัน" at bounding box center [181, 64] width 149 height 8
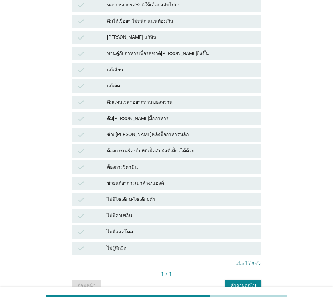
scroll to position [408, 0]
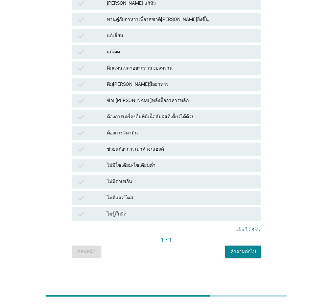
click at [248, 252] on div "คำถามต่อไป" at bounding box center [242, 251] width 25 height 7
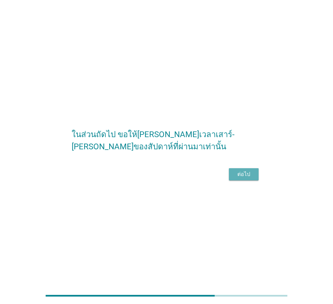
click at [241, 177] on div "ต่อไป" at bounding box center [243, 174] width 19 height 8
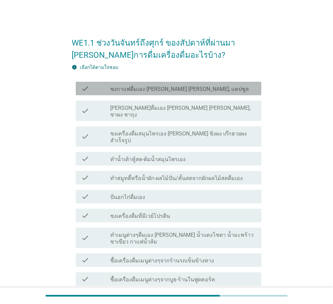
click at [172, 91] on label "ชงกาแฟดื่มเอง [PERSON_NAME] [PERSON_NAME], แคปซูล" at bounding box center [179, 89] width 138 height 7
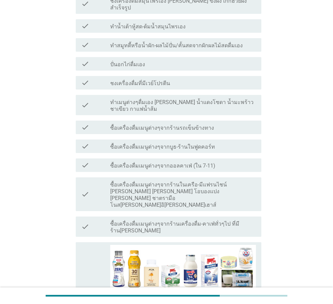
scroll to position [135, 0]
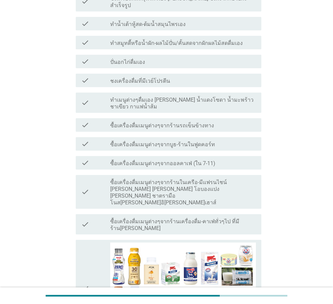
click at [193, 122] on label "ซื้อเครื่องดื่มเมนูต่างๆจากร้านรถเข็นข้างทาง" at bounding box center [162, 125] width 104 height 7
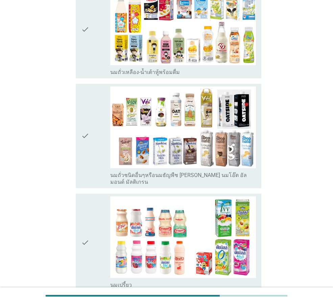
scroll to position [540, 0]
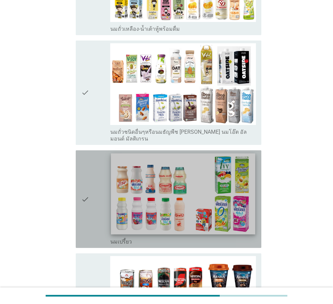
click at [174, 184] on img at bounding box center [183, 193] width 144 height 81
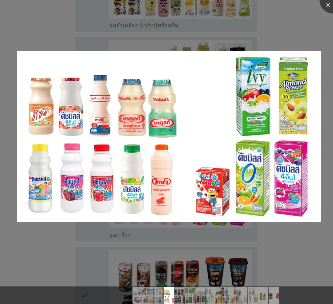
click at [275, 41] on div at bounding box center [166, 152] width 333 height 304
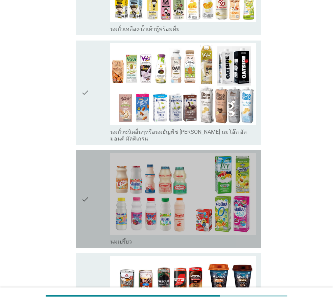
click at [81, 161] on icon "check" at bounding box center [85, 199] width 8 height 92
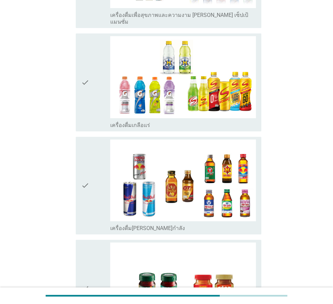
scroll to position [1572, 0]
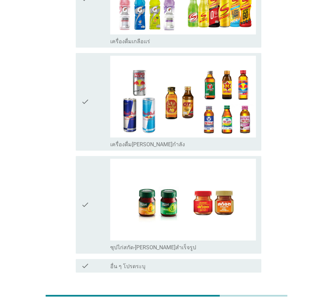
click at [243, 293] on div "ต่อไป" at bounding box center [243, 297] width 19 height 8
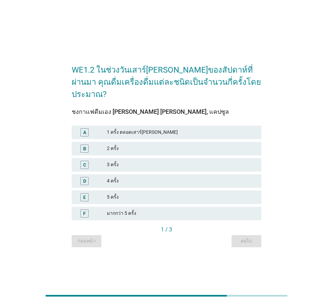
click at [133, 145] on div "2 ครั้ง" at bounding box center [181, 149] width 149 height 8
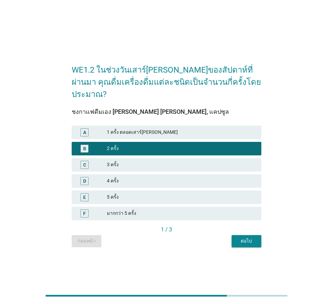
click at [242, 237] on div "ต่อไป" at bounding box center [246, 240] width 19 height 7
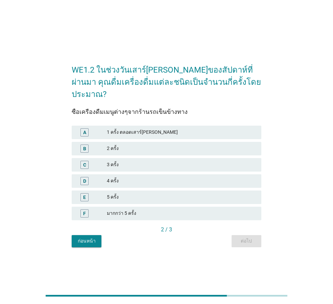
click at [137, 128] on div "1 ครั้ง ตลอดเสาร์[PERSON_NAME]" at bounding box center [181, 132] width 149 height 8
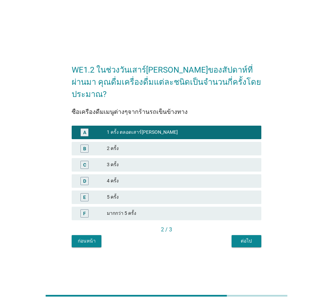
click at [250, 237] on div "ต่อไป" at bounding box center [246, 240] width 19 height 7
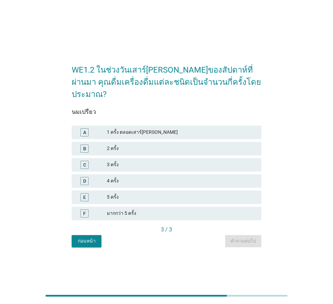
click at [153, 128] on div "1 ครั้ง ตลอดเสาร์[PERSON_NAME]" at bounding box center [181, 132] width 149 height 8
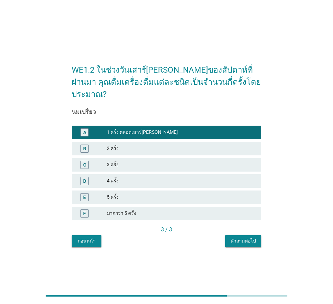
click at [243, 237] on div "คำถามต่อไป" at bounding box center [242, 240] width 25 height 7
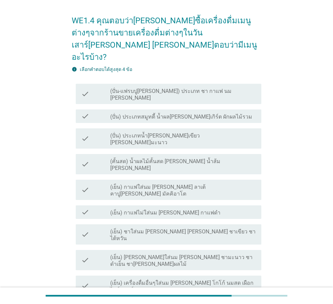
scroll to position [34, 0]
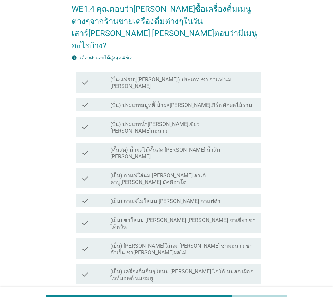
click at [222, 242] on label "(เย็น) [PERSON_NAME]ใส่นม [PERSON_NAME] ชามะนาว ชาดำเย็น ชา[PERSON_NAME]ผลไม้" at bounding box center [183, 249] width 146 height 14
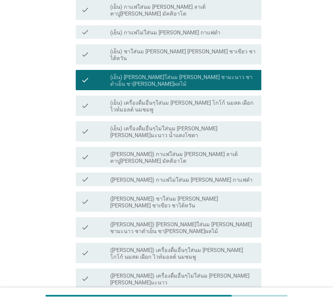
scroll to position [208, 0]
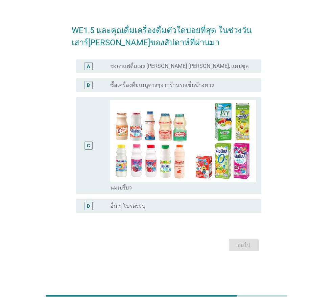
scroll to position [0, 0]
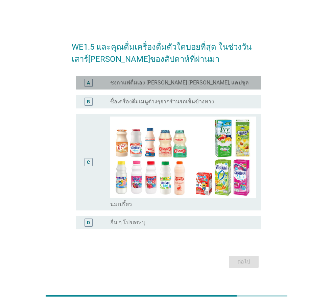
click at [128, 85] on label "ชงกาแฟดื่มเอง [PERSON_NAME] [PERSON_NAME], แคปซูล" at bounding box center [179, 82] width 138 height 7
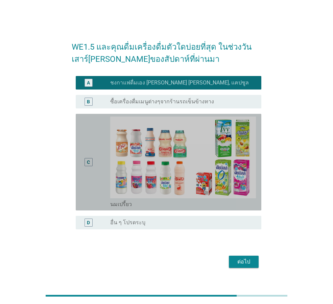
click at [83, 158] on div "C" at bounding box center [88, 161] width 15 height 91
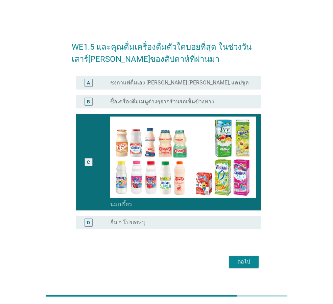
click at [89, 85] on div "A" at bounding box center [88, 82] width 3 height 7
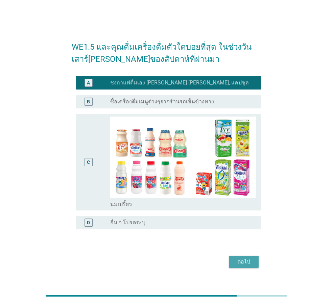
click at [252, 259] on div "ต่อไป" at bounding box center [243, 262] width 19 height 8
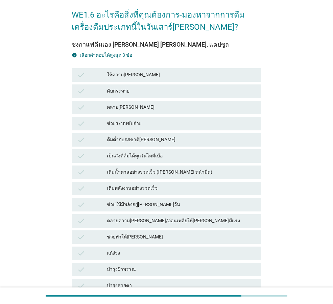
scroll to position [68, 0]
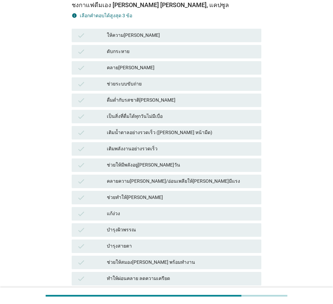
click at [170, 165] on div "ช่วยให้มีพลังอยู่[PERSON_NAME]วัน" at bounding box center [181, 165] width 149 height 8
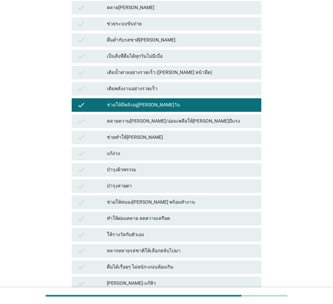
scroll to position [135, 0]
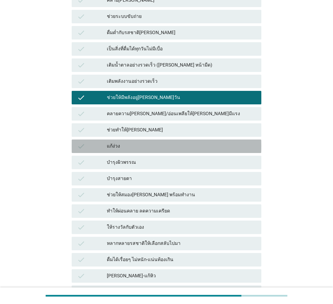
click at [139, 146] on div "แก้ง่วง" at bounding box center [181, 146] width 149 height 8
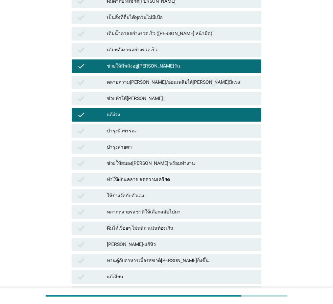
scroll to position [203, 0]
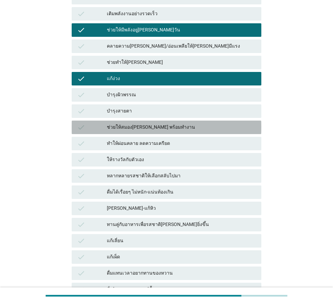
click at [176, 130] on div "ช่วยให้สมอง[PERSON_NAME] พร้อมทำงาน" at bounding box center [181, 127] width 149 height 8
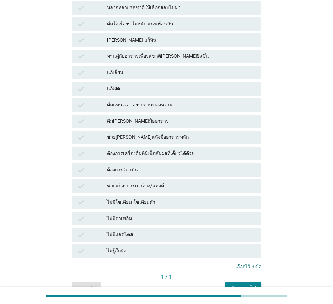
scroll to position [408, 0]
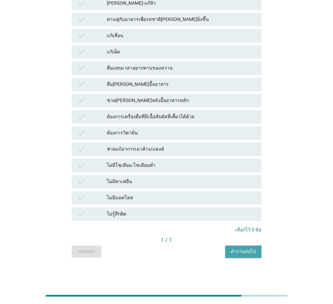
click at [247, 249] on div "คำถามต่อไป" at bounding box center [242, 251] width 25 height 7
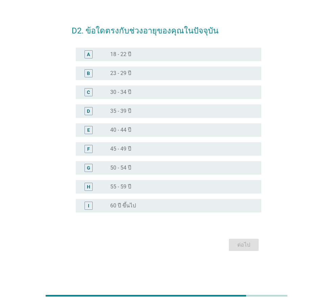
scroll to position [0, 0]
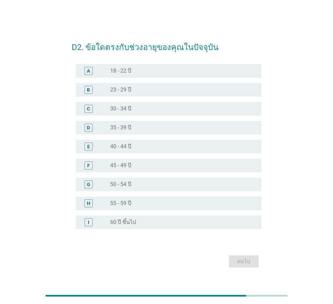
click at [134, 164] on div "radio_button_unchecked 45 - 49 ปี" at bounding box center [180, 165] width 140 height 7
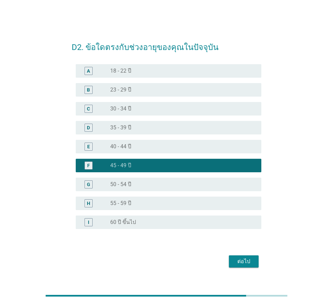
click at [251, 263] on div "ต่อไป" at bounding box center [243, 261] width 19 height 8
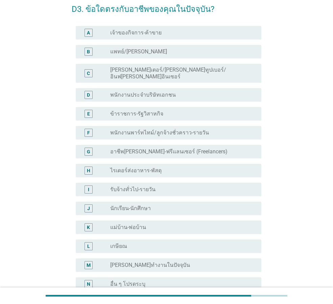
scroll to position [68, 0]
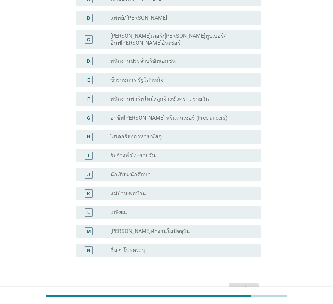
click at [165, 108] on div "G radio_button_unchecked อาชีพ[PERSON_NAME]-ฟรีแลนเซอร์ (Freelancers)" at bounding box center [166, 117] width 189 height 19
click at [174, 111] on div "G radio_button_unchecked อาชีพ[PERSON_NAME]-ฟรีแลนเซอร์ (Freelancers)" at bounding box center [168, 118] width 185 height 14
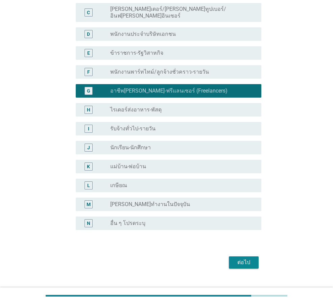
scroll to position [101, 0]
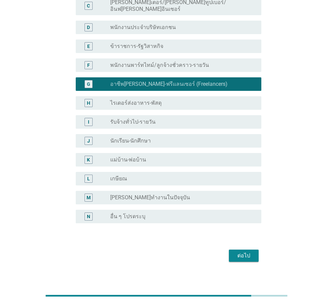
click at [241, 252] on div "ต่อไป" at bounding box center [243, 256] width 19 height 8
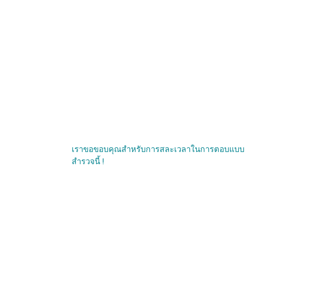
scroll to position [0, 0]
